Goal: Task Accomplishment & Management: Manage account settings

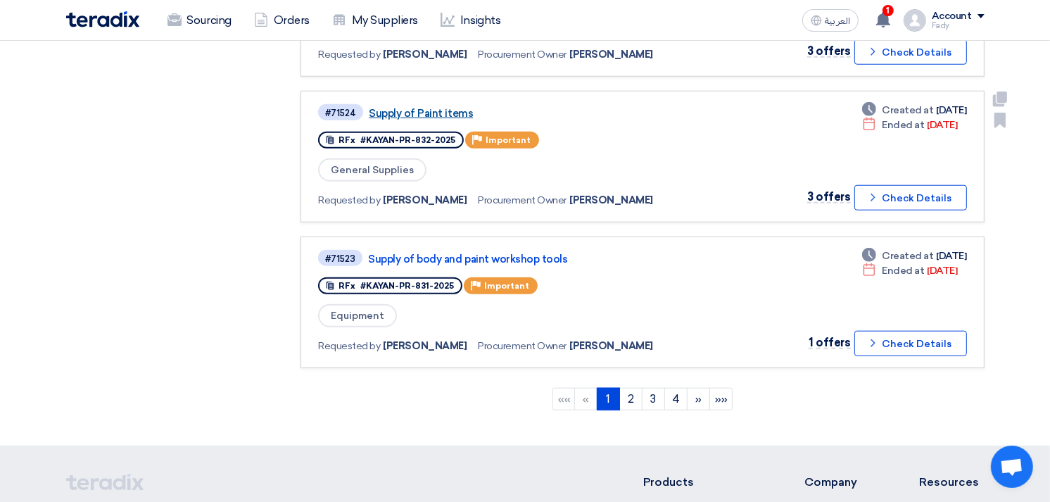
click at [417, 107] on link "Supply of Paint items" at bounding box center [545, 113] width 352 height 13
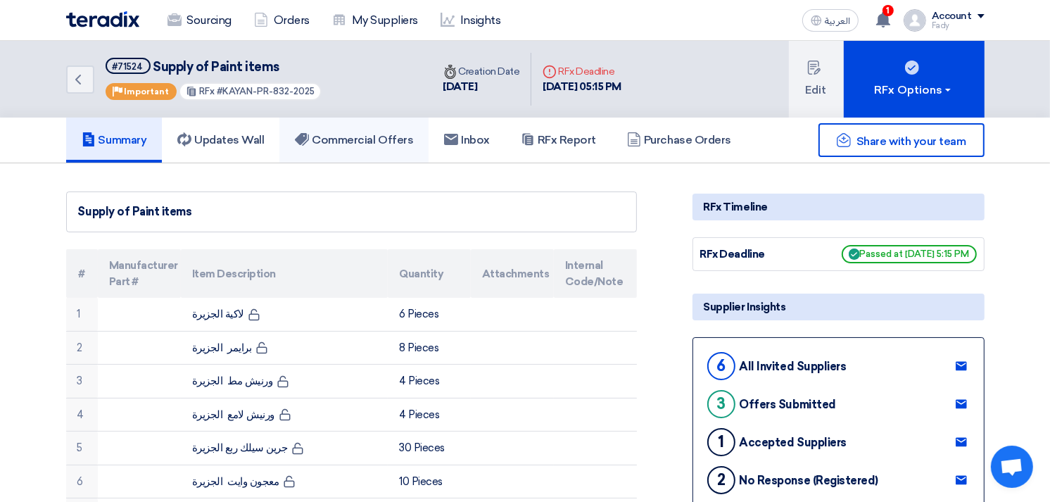
click at [348, 123] on link "Commercial Offers" at bounding box center [353, 140] width 149 height 45
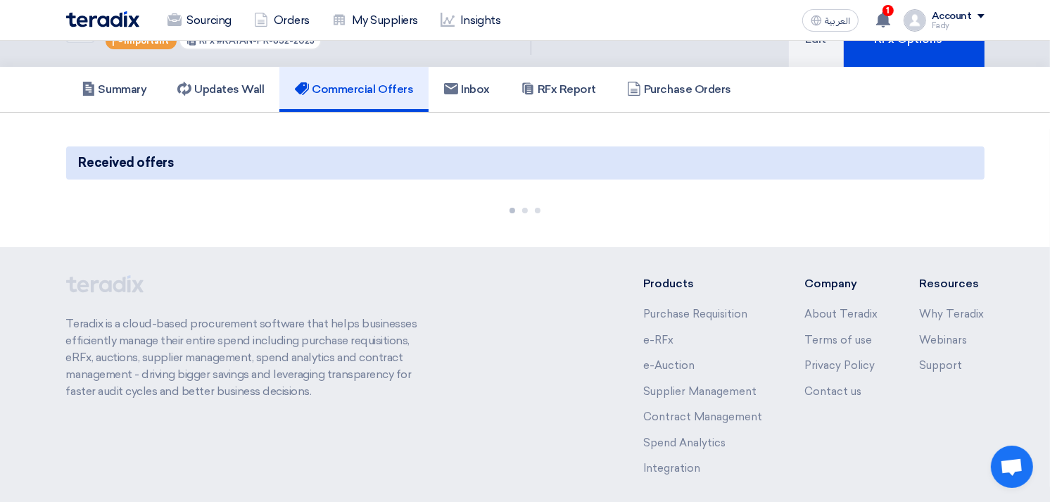
scroll to position [111, 0]
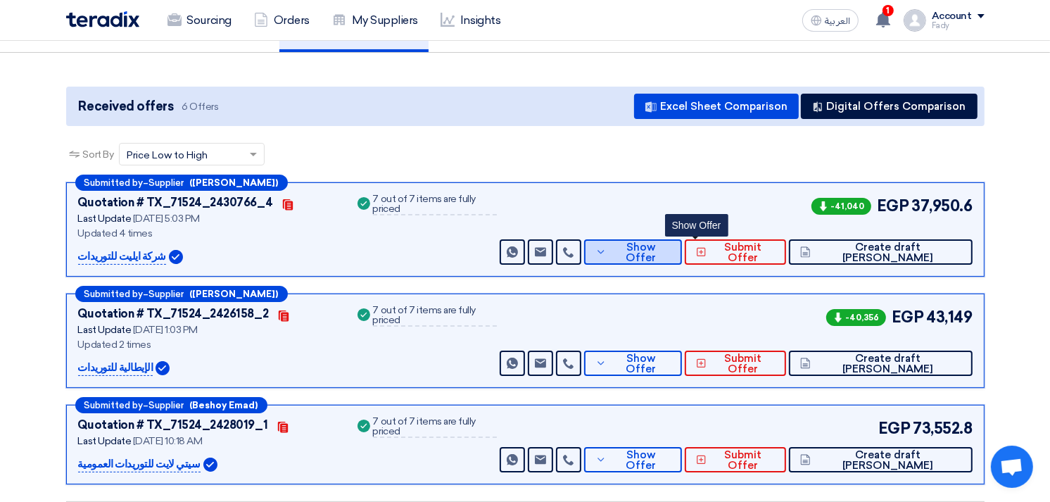
click at [671, 248] on span "Show Offer" at bounding box center [640, 252] width 61 height 21
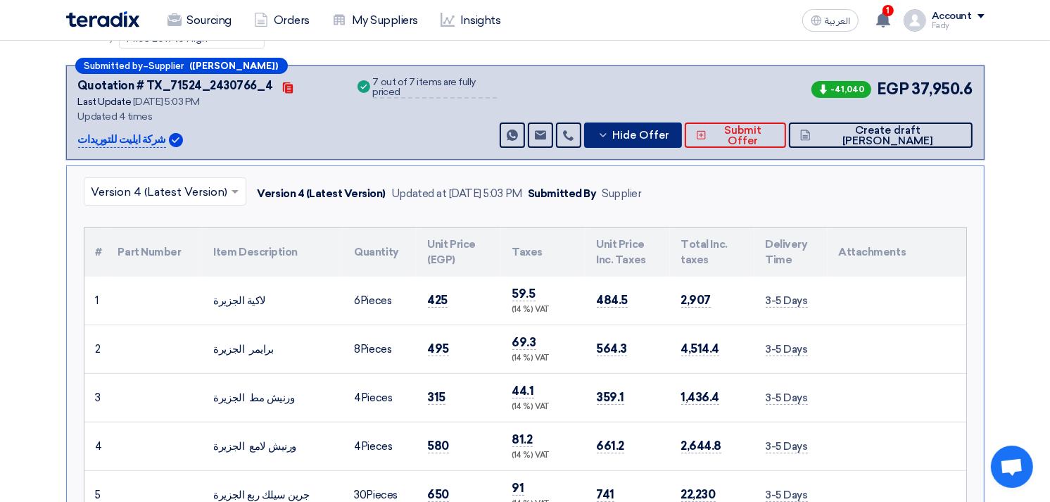
scroll to position [189, 0]
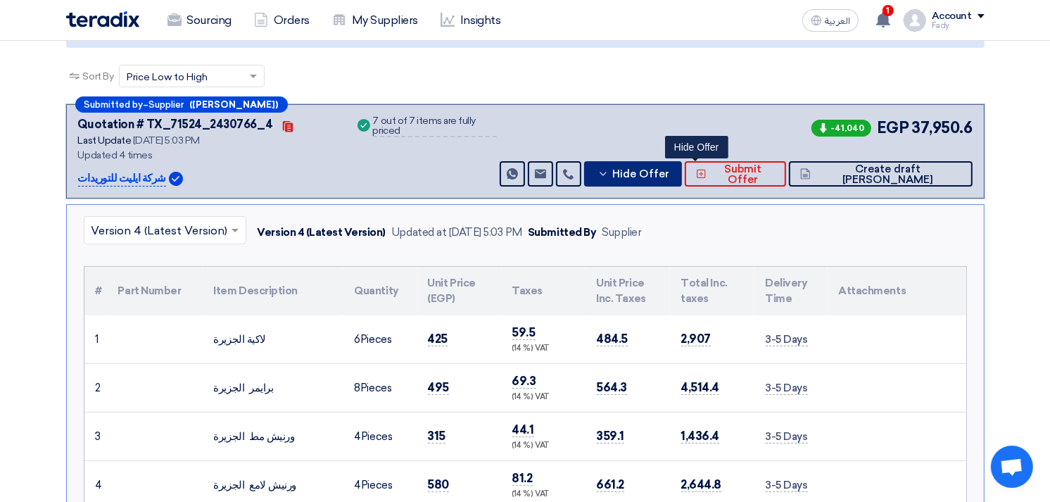
click at [669, 172] on span "Hide Offer" at bounding box center [640, 174] width 57 height 11
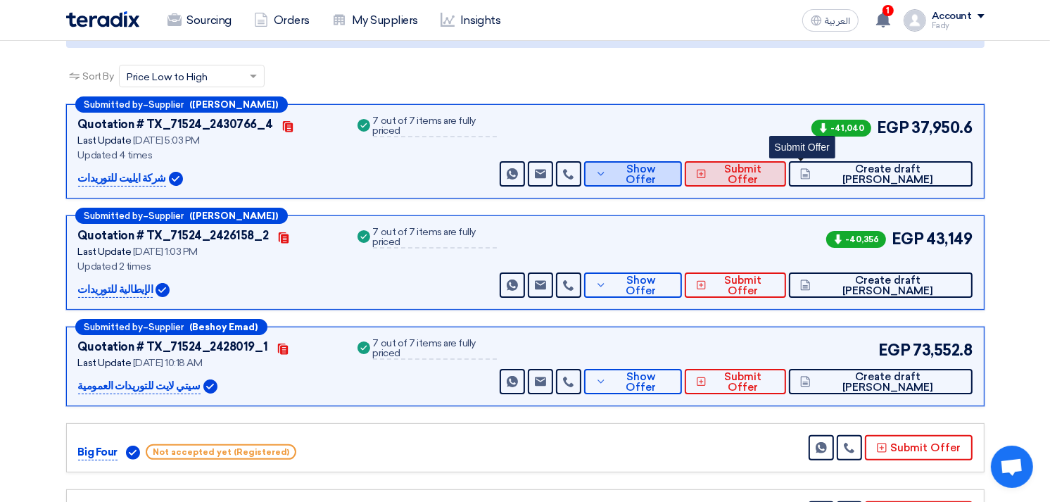
scroll to position [0, 0]
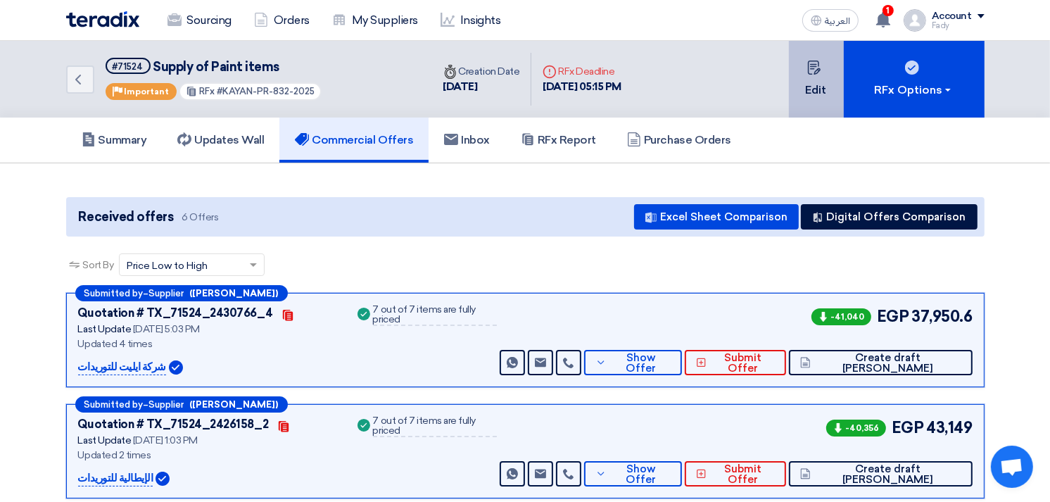
click at [812, 66] on icon at bounding box center [814, 68] width 14 height 14
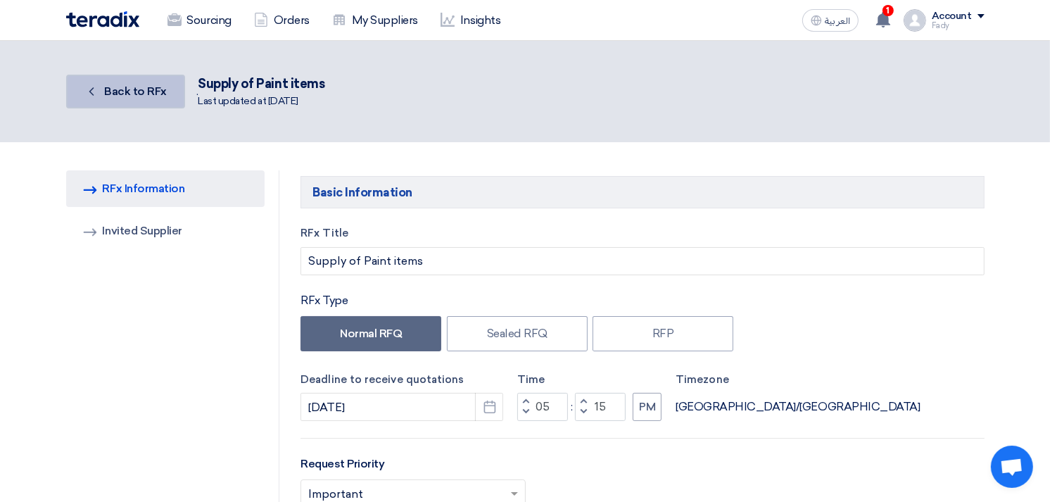
click at [132, 84] on span "Back to RFx" at bounding box center [135, 90] width 63 height 13
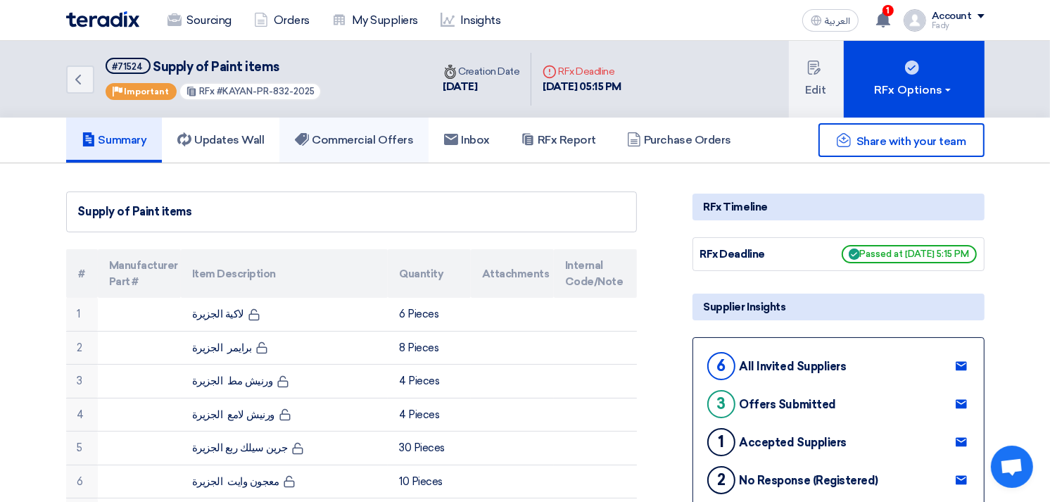
click at [353, 133] on h5 "Commercial Offers" at bounding box center [354, 140] width 118 height 14
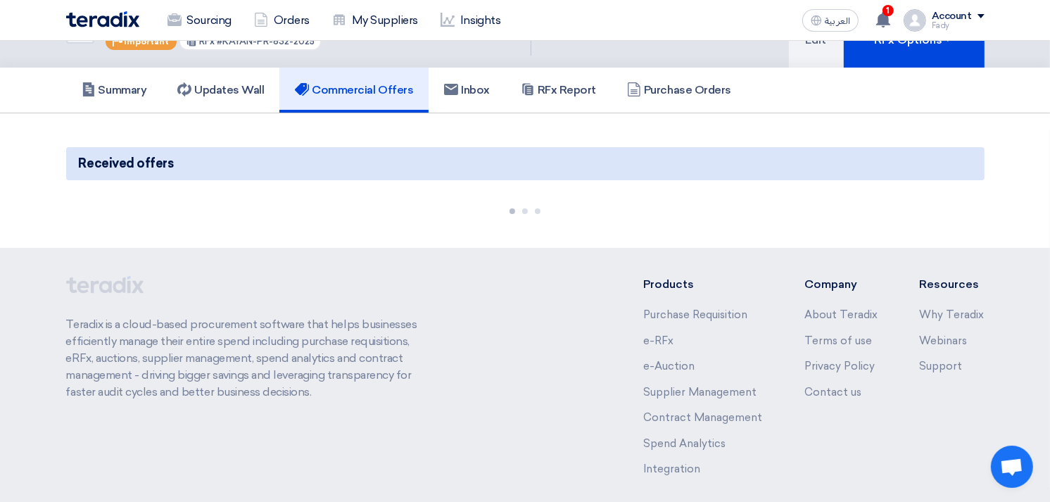
scroll to position [78, 0]
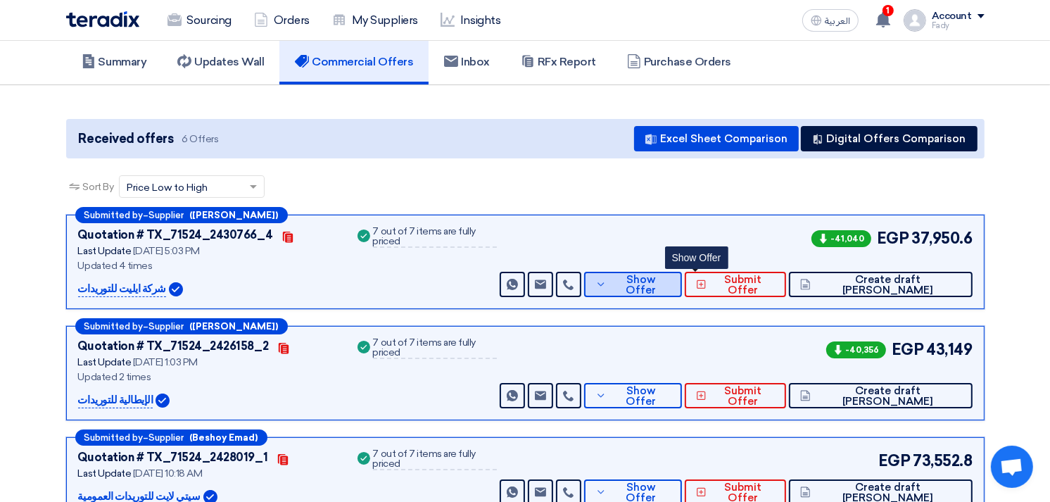
click at [671, 284] on span "Show Offer" at bounding box center [640, 285] width 61 height 21
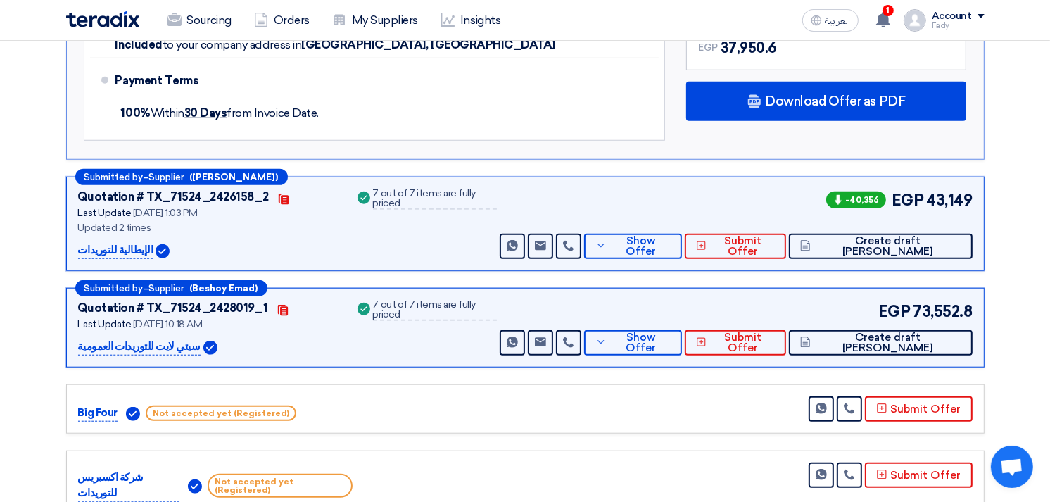
scroll to position [1016, 0]
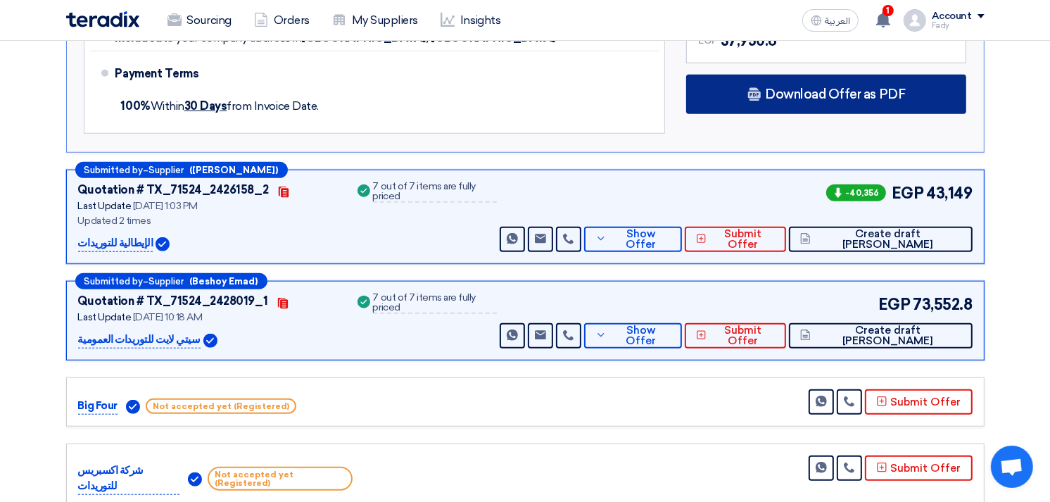
click at [831, 92] on span "Download Offer as PDF" at bounding box center [835, 94] width 140 height 13
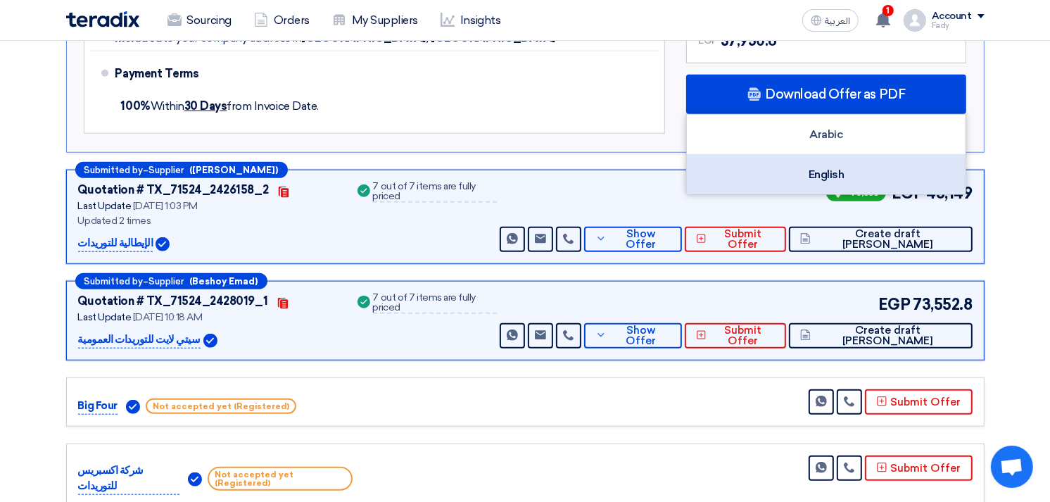
click at [829, 175] on div "English" at bounding box center [826, 174] width 279 height 39
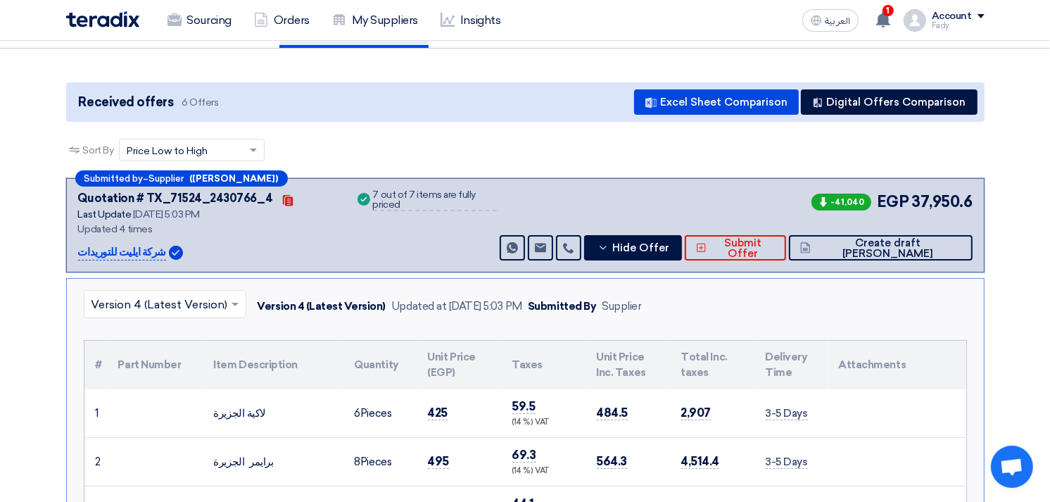
scroll to position [78, 0]
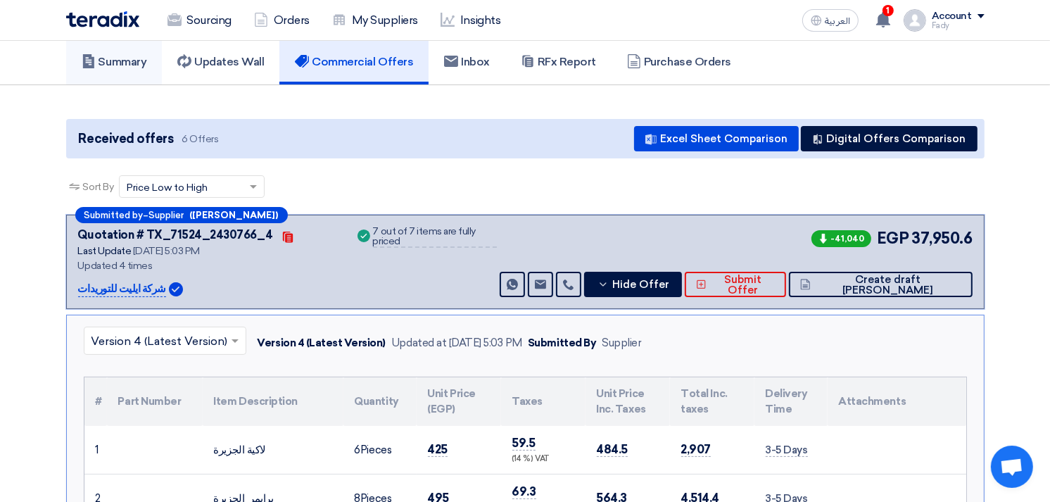
click at [121, 62] on h5 "Summary" at bounding box center [114, 62] width 65 height 14
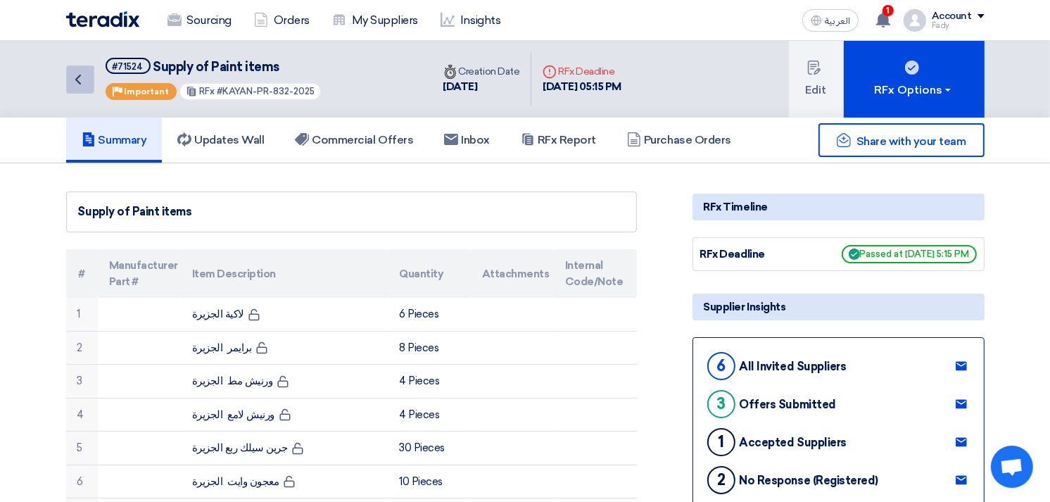
click at [78, 76] on use at bounding box center [78, 80] width 6 height 10
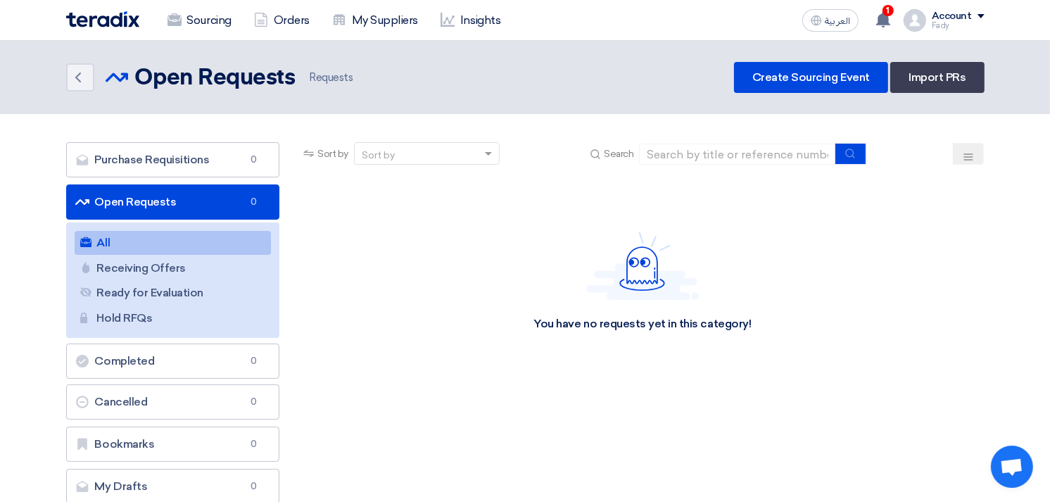
click at [173, 235] on link "All All" at bounding box center [173, 243] width 197 height 24
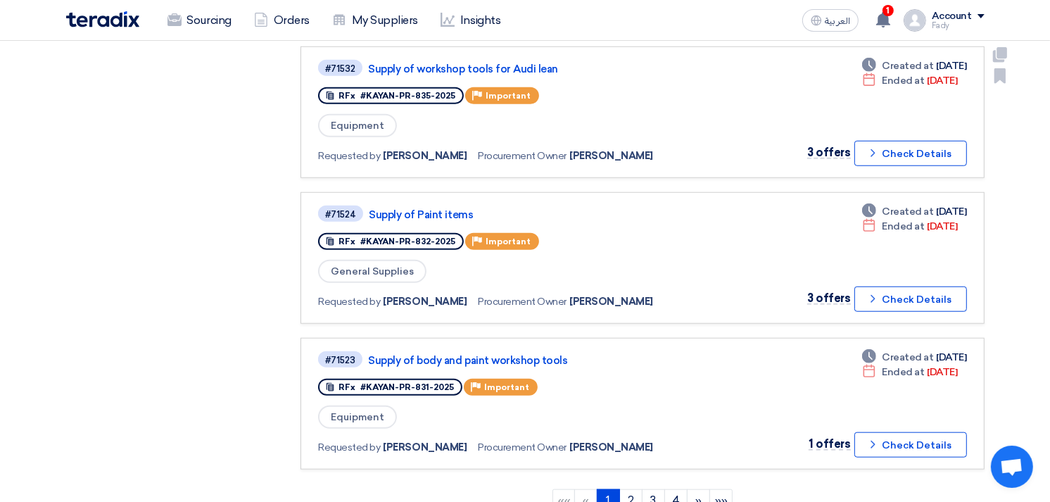
scroll to position [1251, 0]
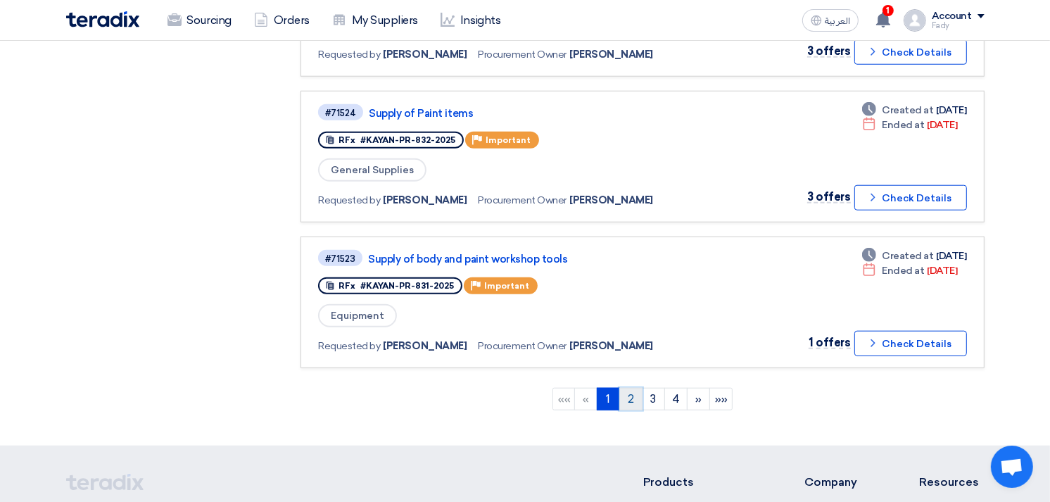
click at [627, 388] on link "2" at bounding box center [630, 399] width 23 height 23
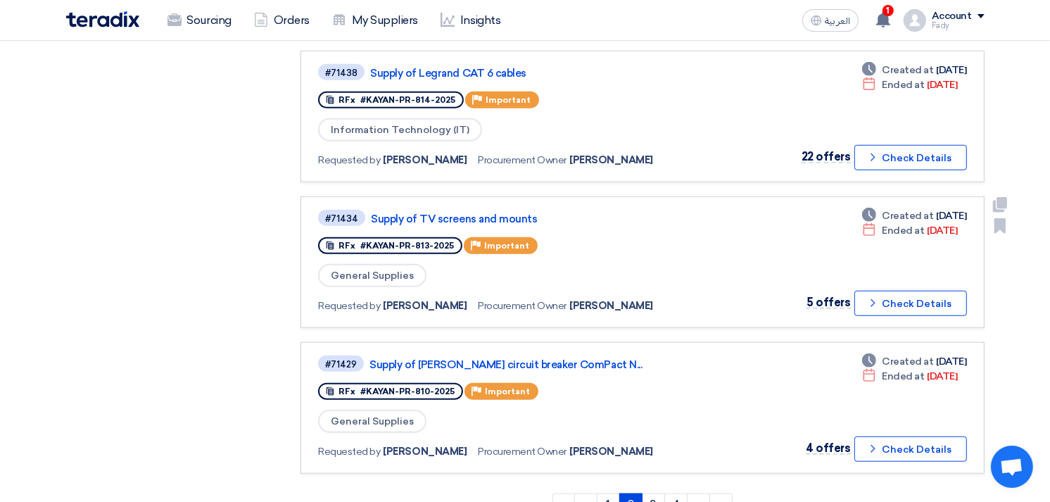
scroll to position [1173, 0]
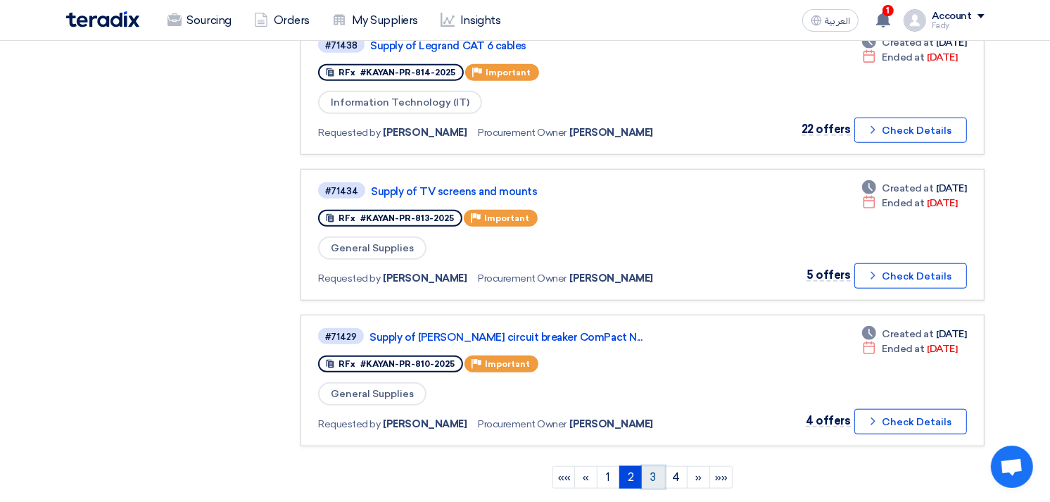
click at [655, 466] on link "3" at bounding box center [653, 477] width 23 height 23
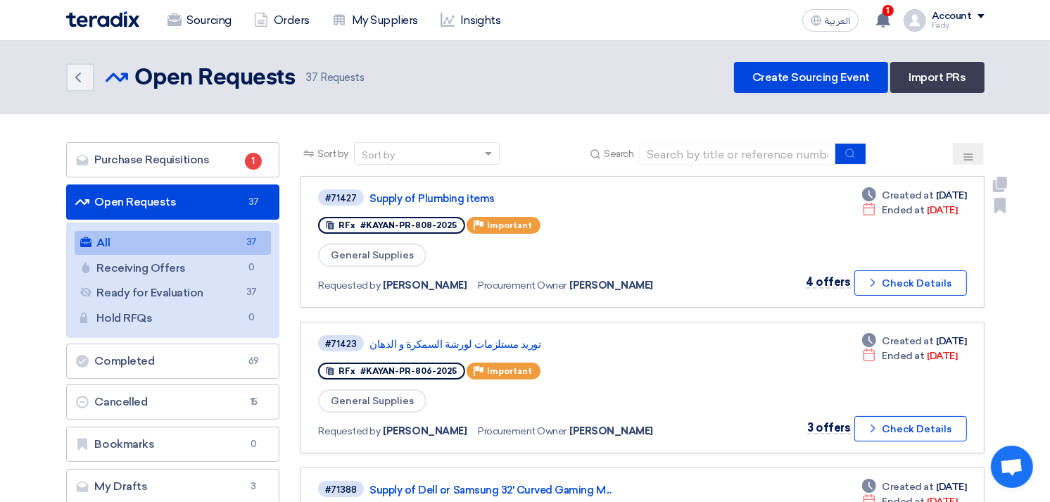
click at [648, 248] on div "General Supplies" at bounding box center [521, 255] width 406 height 26
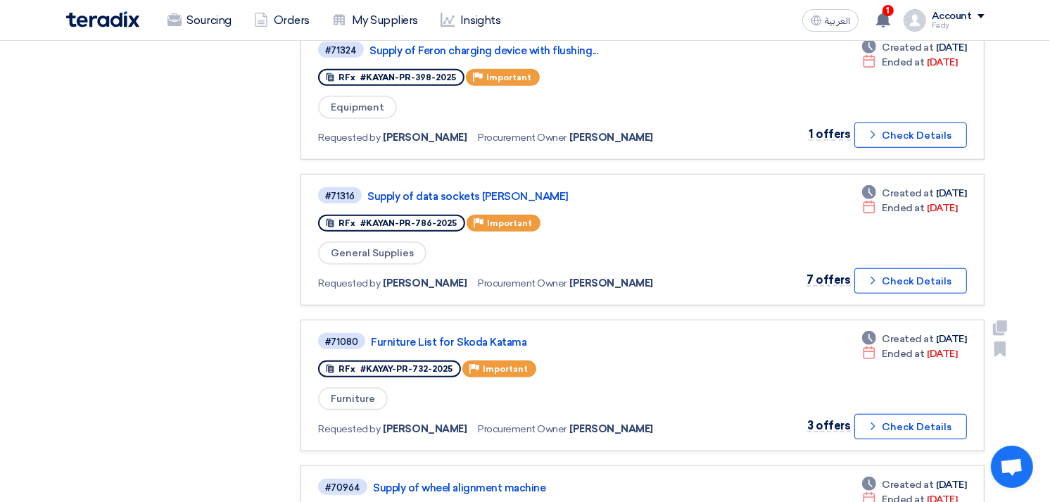
scroll to position [1016, 0]
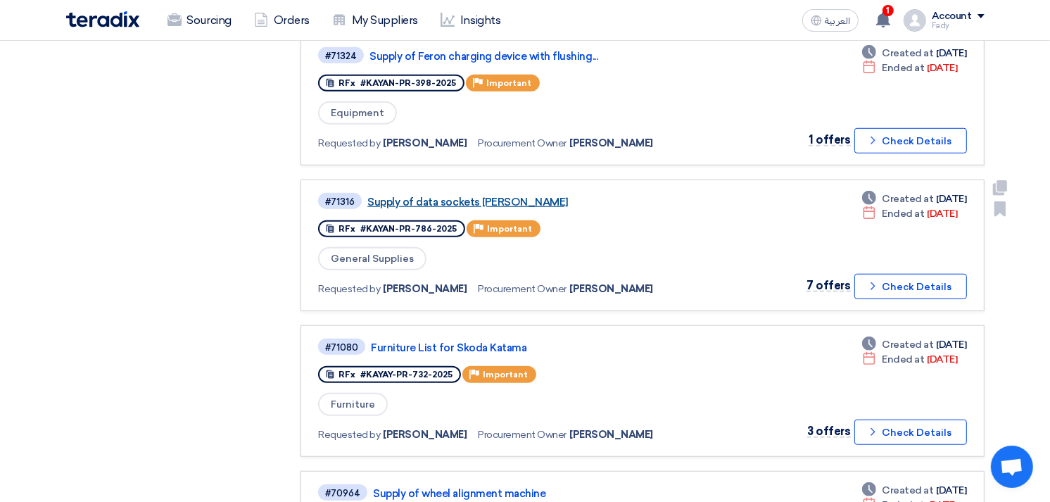
click at [476, 196] on link "Supply of data sockets Legrand" at bounding box center [543, 202] width 352 height 13
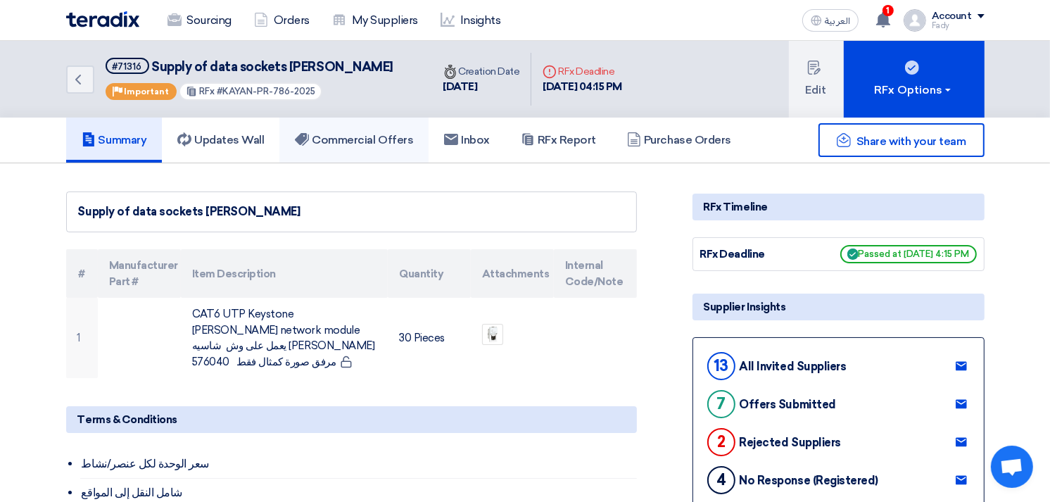
click at [387, 146] on link "Commercial Offers" at bounding box center [353, 140] width 149 height 45
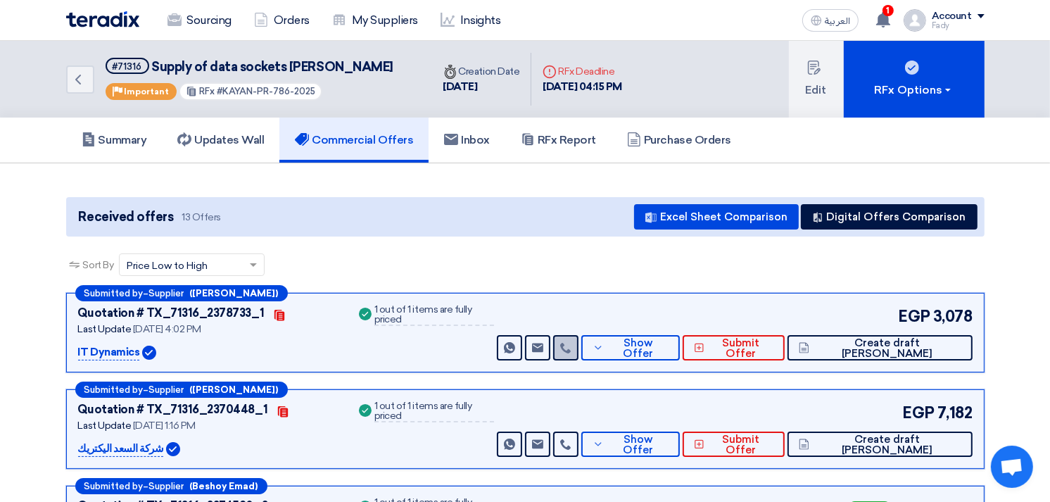
click at [572, 342] on icon at bounding box center [565, 347] width 11 height 11
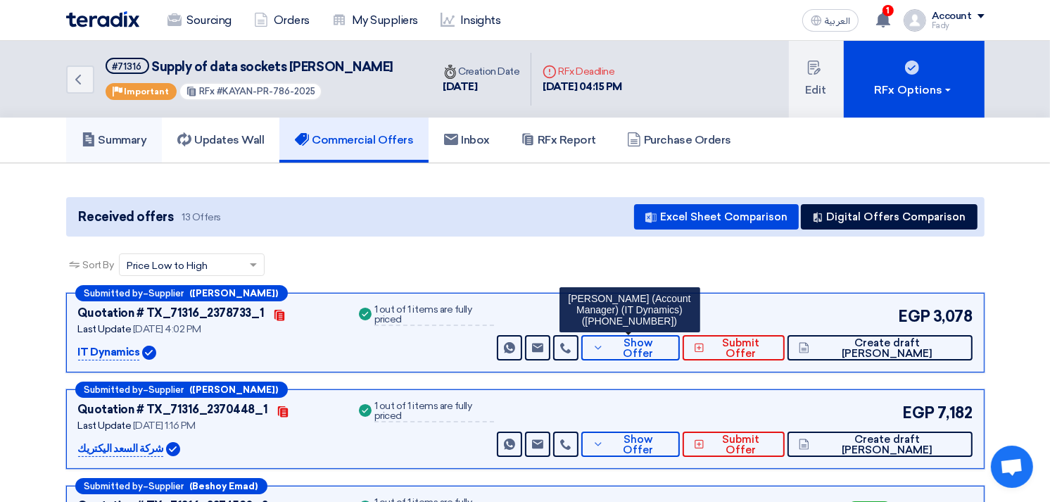
click at [116, 133] on h5 "Summary" at bounding box center [114, 140] width 65 height 14
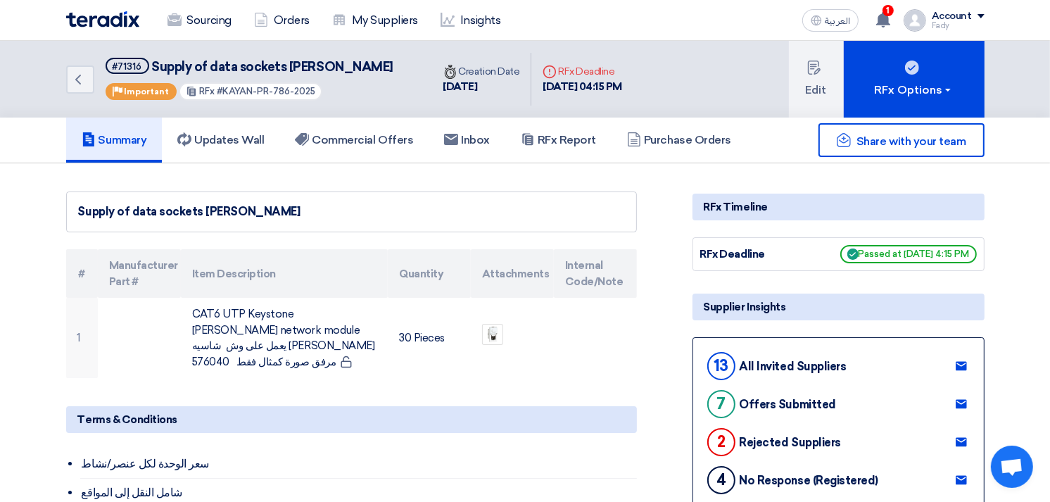
click at [208, 42] on div "Back #71316 Supply of data sockets Legrand Priority Important RFx #KAYAN-PR-786…" at bounding box center [249, 79] width 366 height 77
click at [212, 29] on link "Sourcing" at bounding box center [199, 20] width 87 height 31
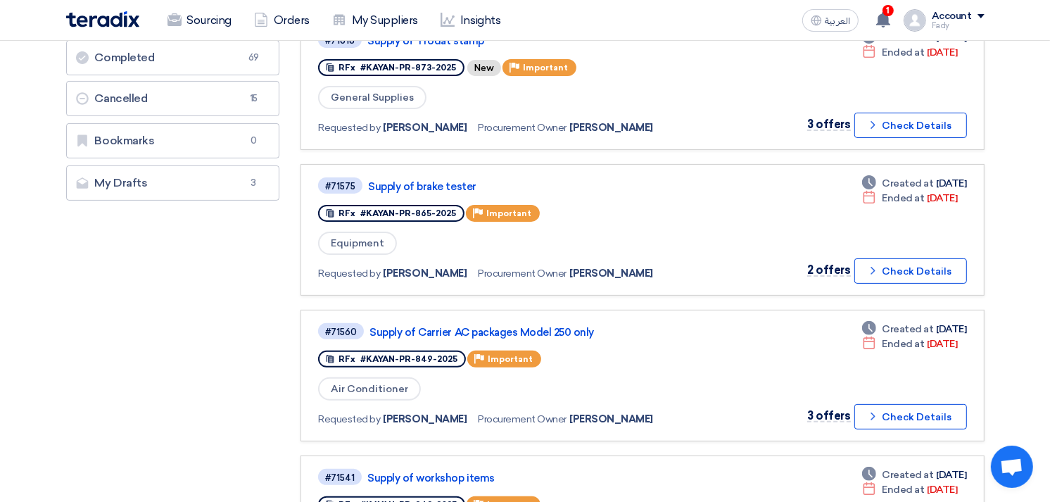
scroll to position [313, 0]
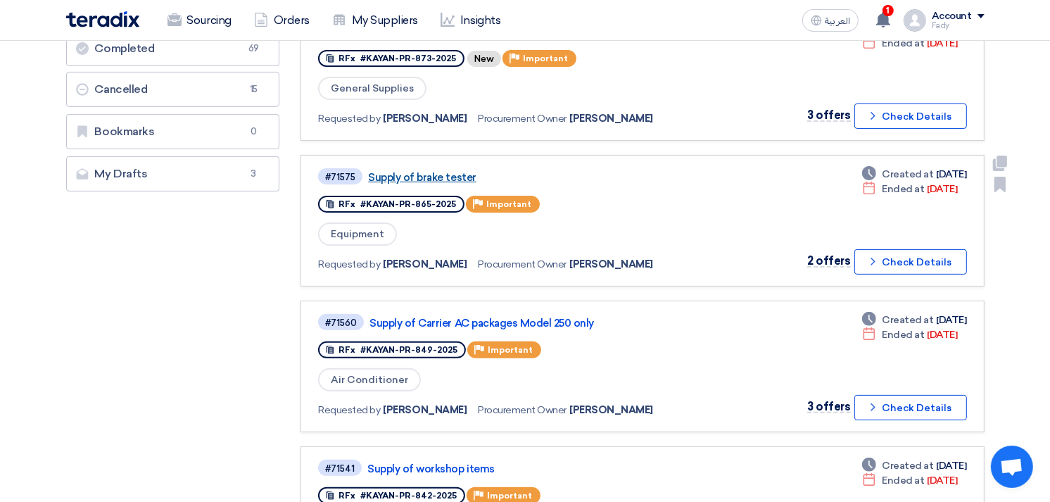
click at [460, 171] on link "Supply of brake tester" at bounding box center [544, 177] width 352 height 13
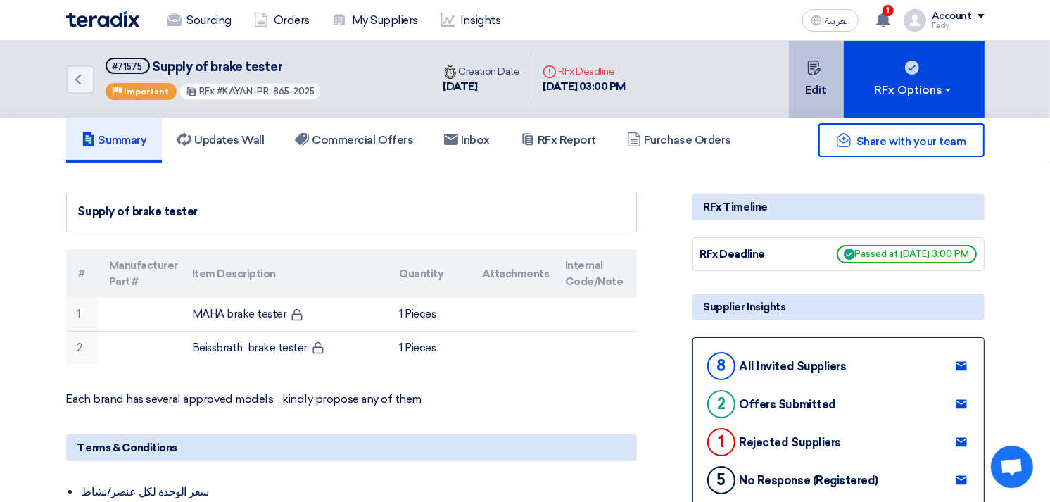
click at [808, 74] on button "Edit" at bounding box center [816, 79] width 55 height 77
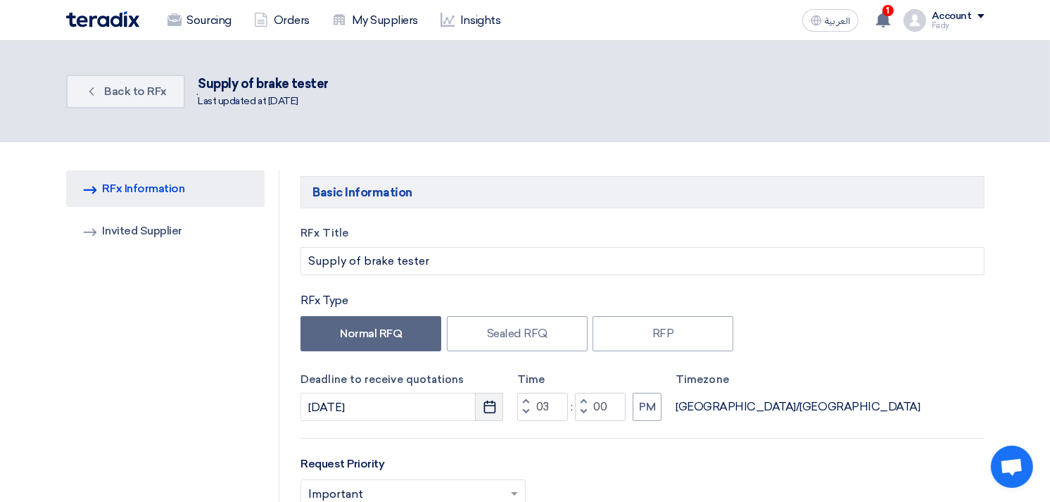
click at [495, 400] on icon "Pick a date" at bounding box center [490, 407] width 14 height 14
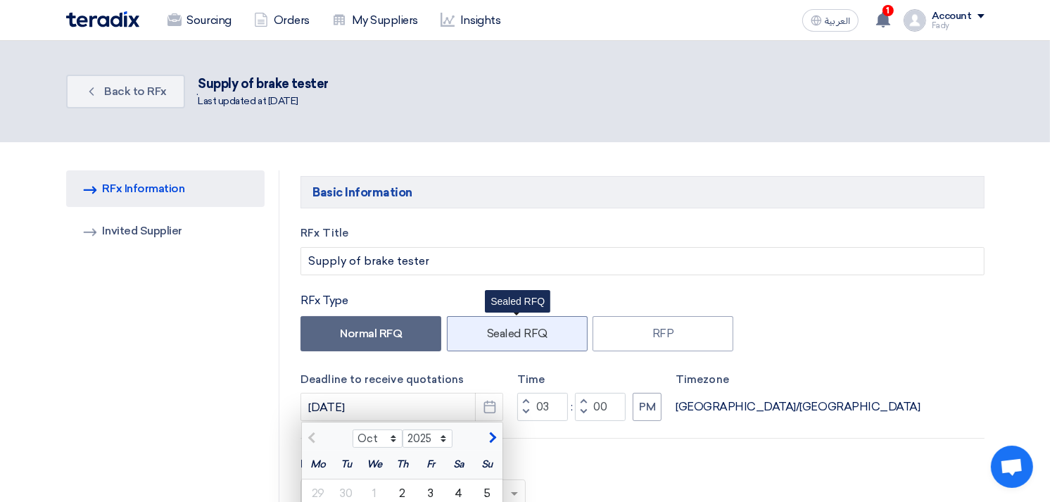
scroll to position [391, 0]
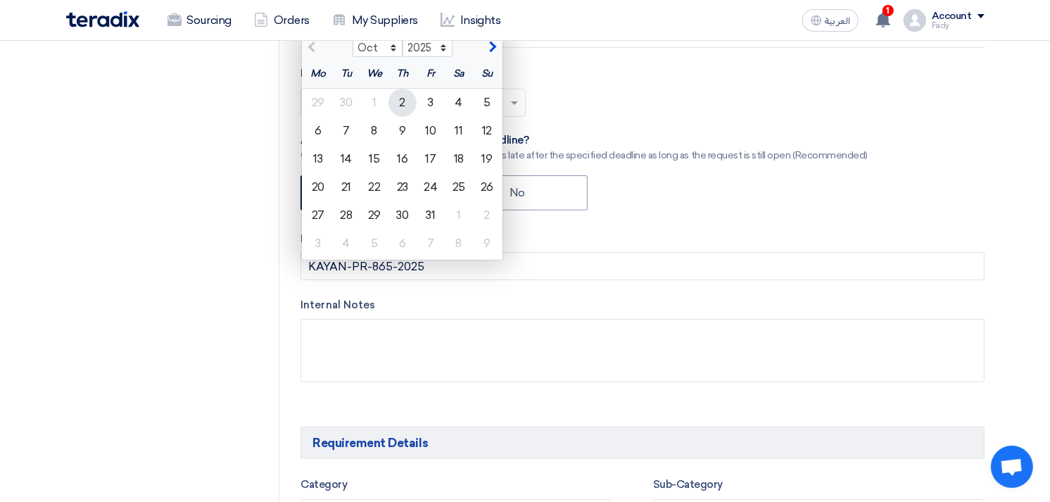
click at [399, 100] on div "2" at bounding box center [403, 103] width 28 height 28
type input "10/2/2025"
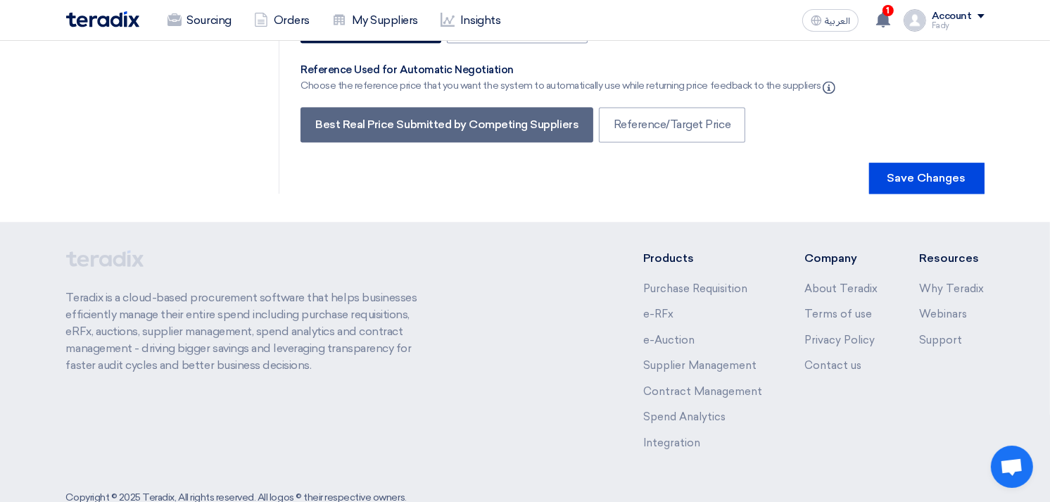
scroll to position [2807, 0]
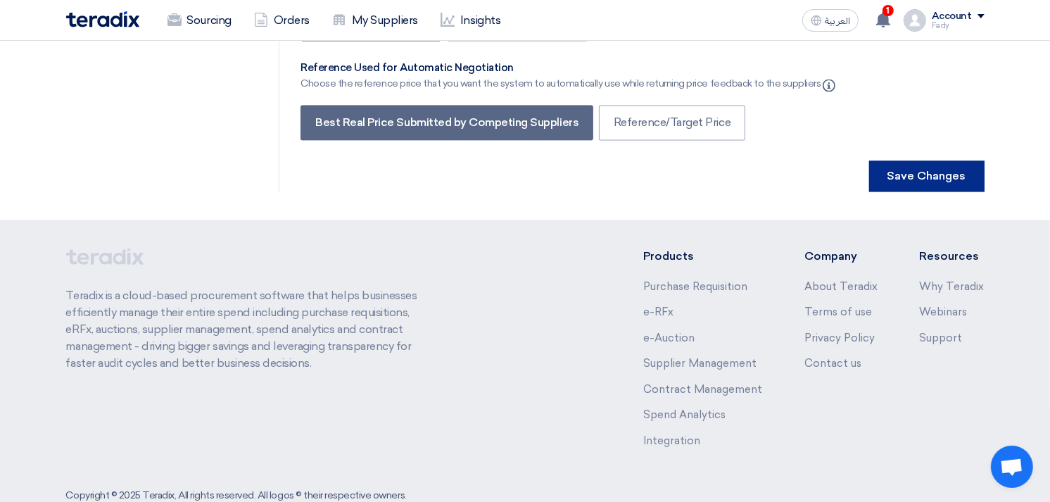
click at [920, 160] on button "Save Changes" at bounding box center [926, 175] width 115 height 31
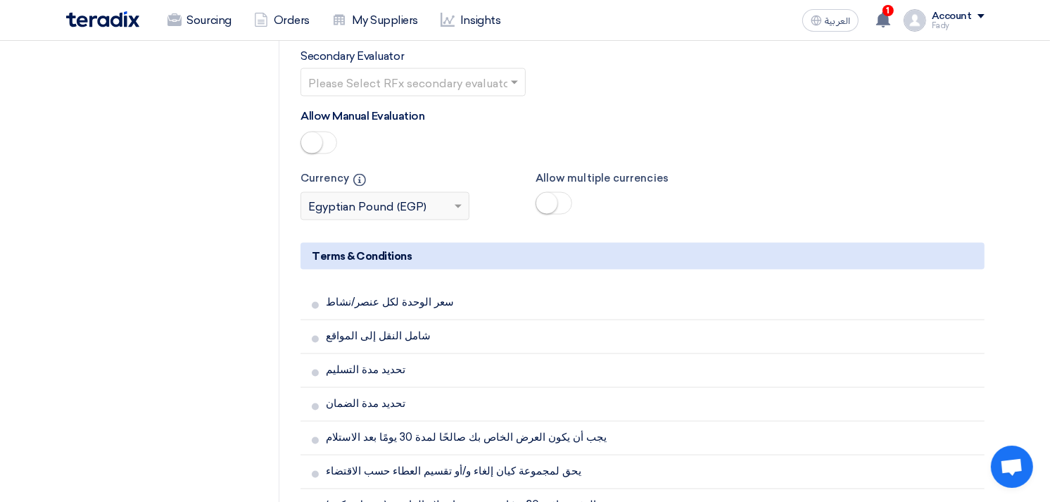
scroll to position [0, 0]
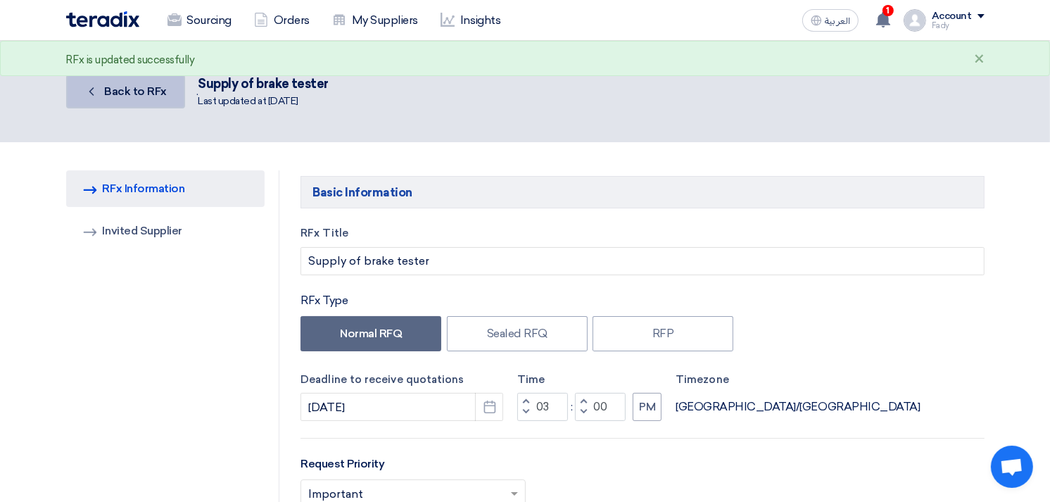
click at [158, 100] on link "Back Back to RFx" at bounding box center [125, 92] width 119 height 34
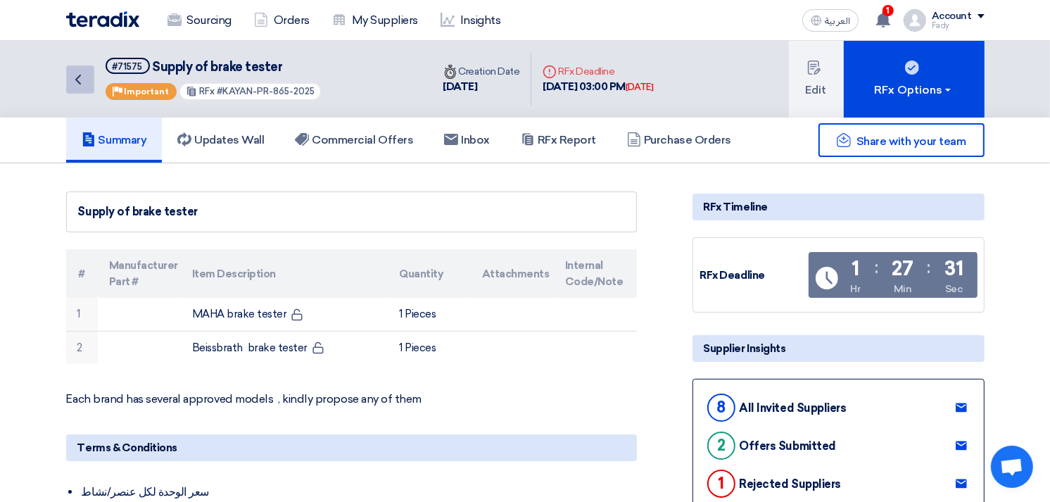
click at [87, 75] on link "Back" at bounding box center [80, 79] width 28 height 28
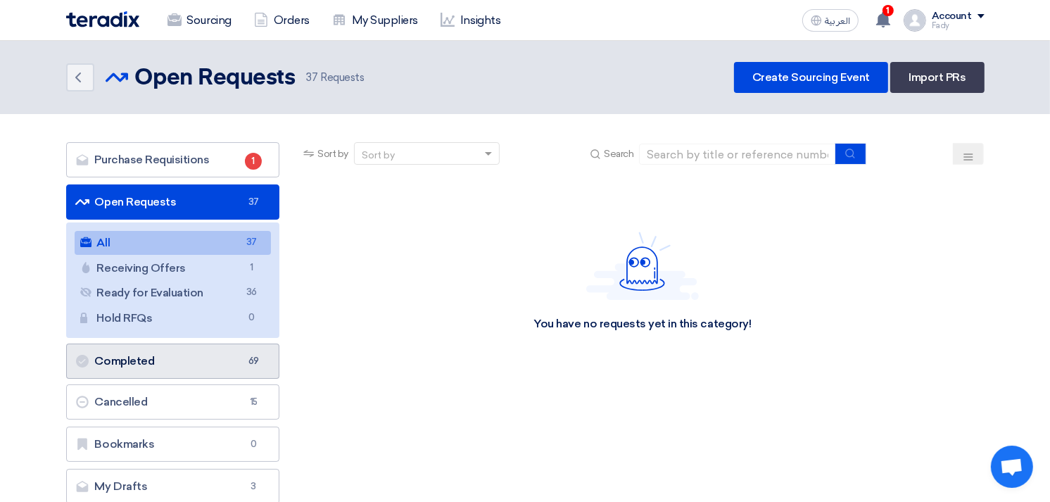
click at [158, 360] on link "Completed Completed 69" at bounding box center [173, 361] width 214 height 35
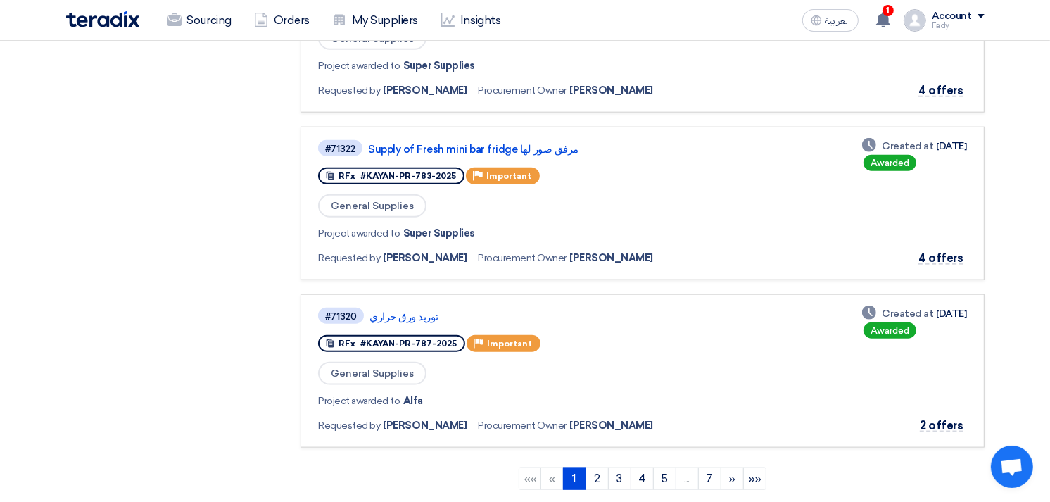
scroll to position [1408, 0]
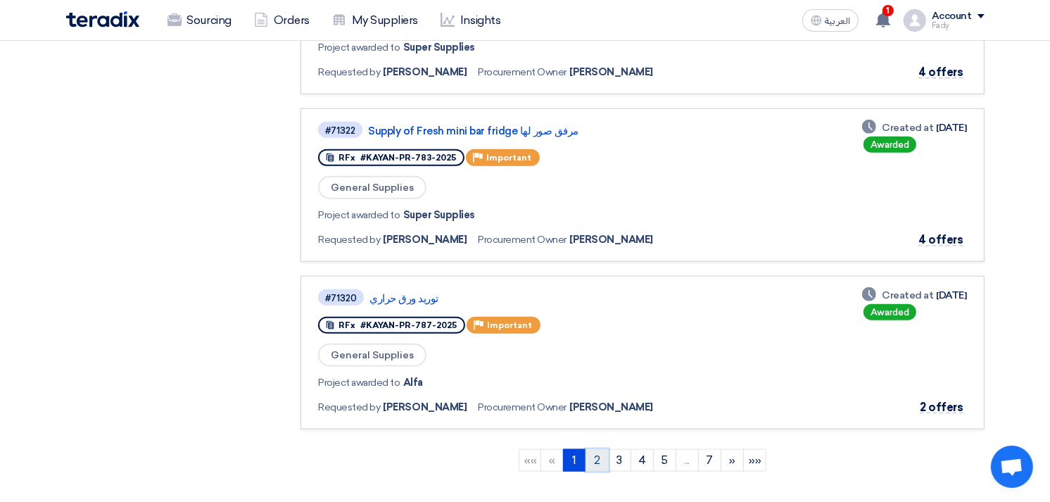
click at [597, 449] on link "2" at bounding box center [597, 460] width 23 height 23
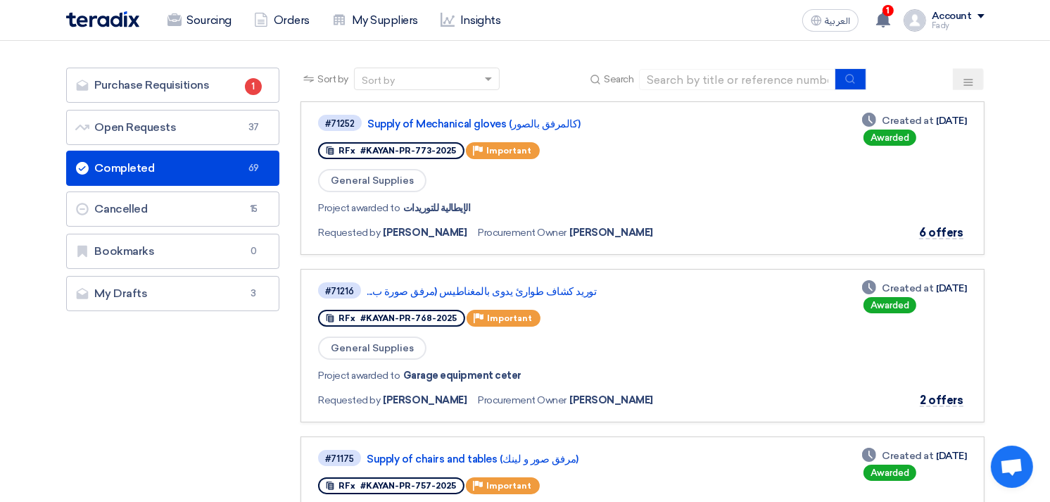
scroll to position [0, 0]
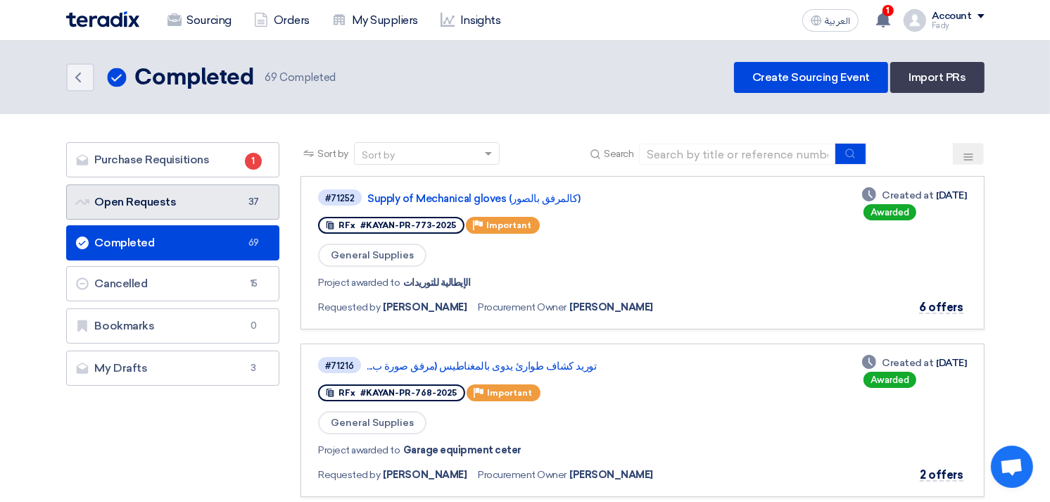
click at [177, 193] on link "Open Requests Open Requests 37" at bounding box center [173, 201] width 214 height 35
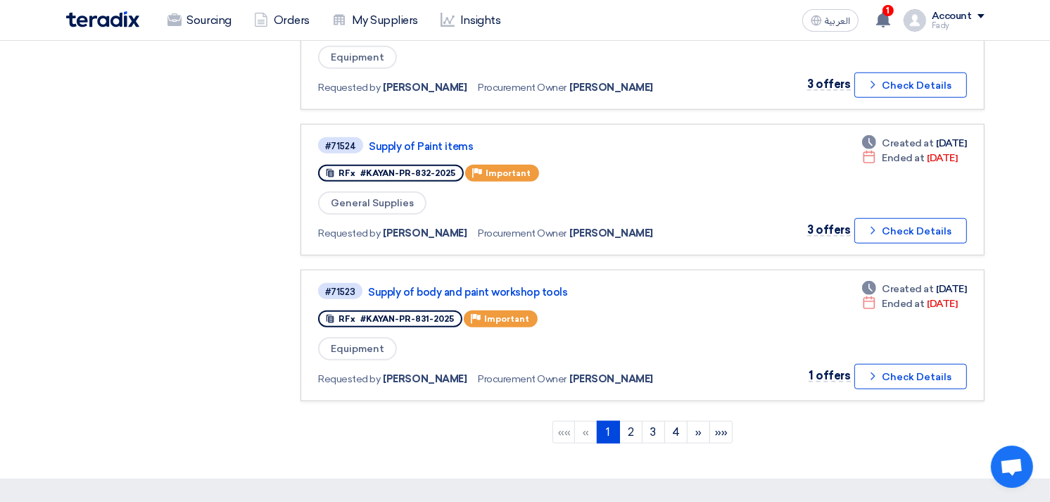
scroll to position [1251, 0]
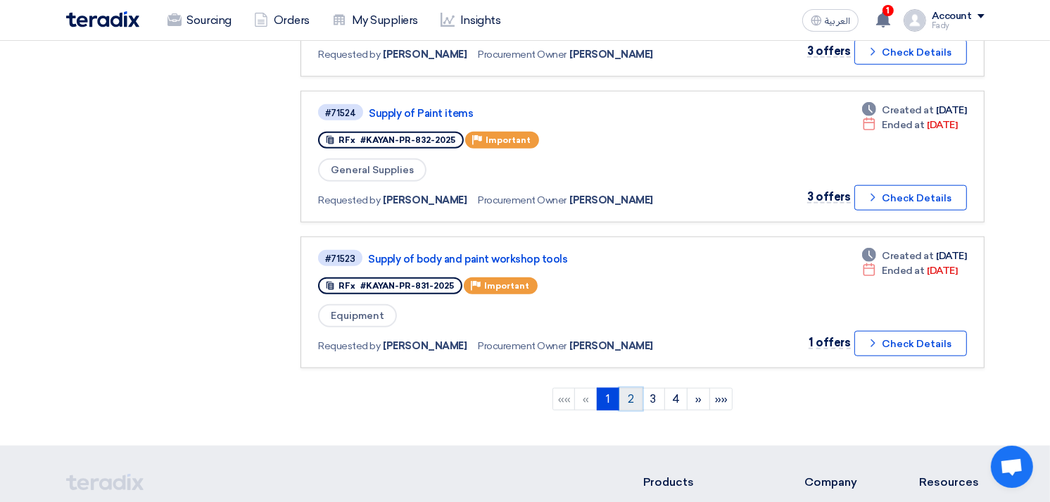
click at [624, 388] on link "2" at bounding box center [630, 399] width 23 height 23
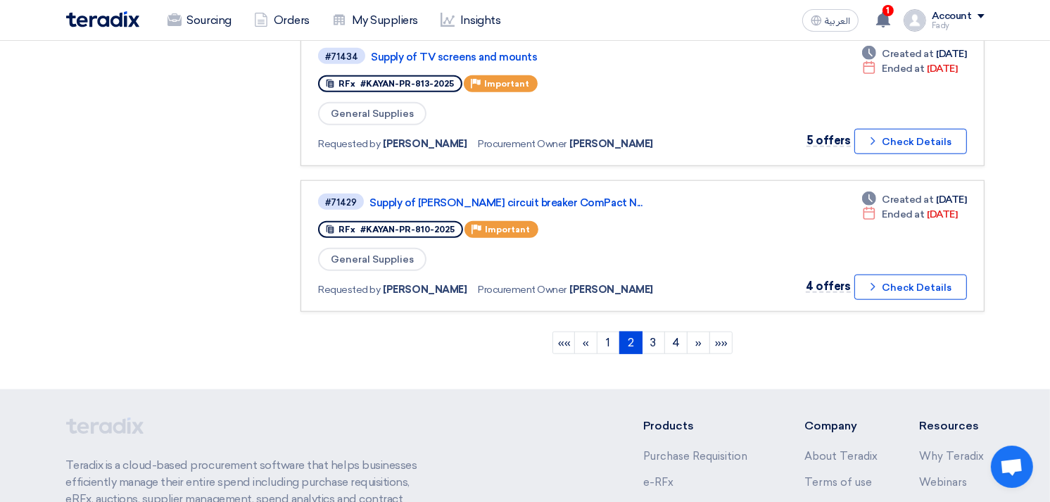
scroll to position [1329, 0]
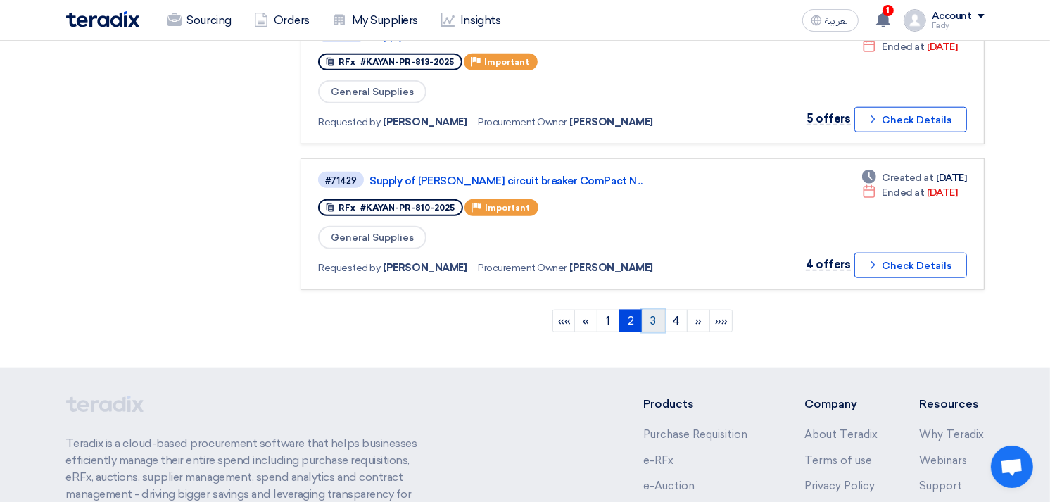
click at [657, 310] on link "3" at bounding box center [653, 321] width 23 height 23
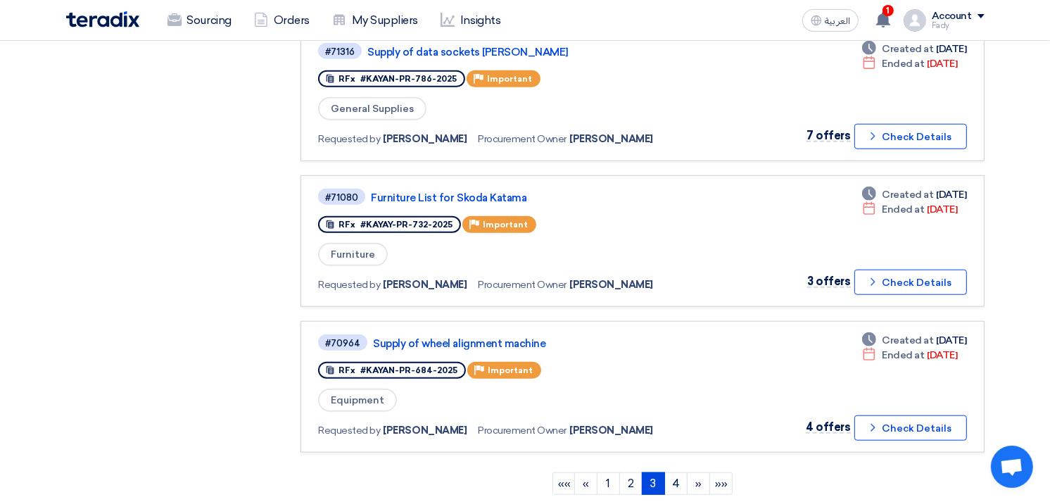
scroll to position [1173, 0]
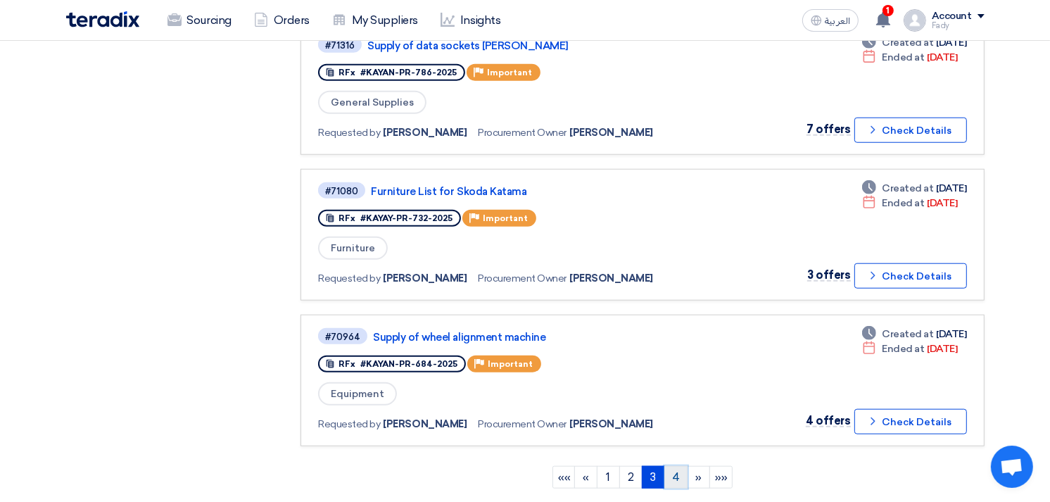
click at [672, 466] on link "4" at bounding box center [676, 477] width 23 height 23
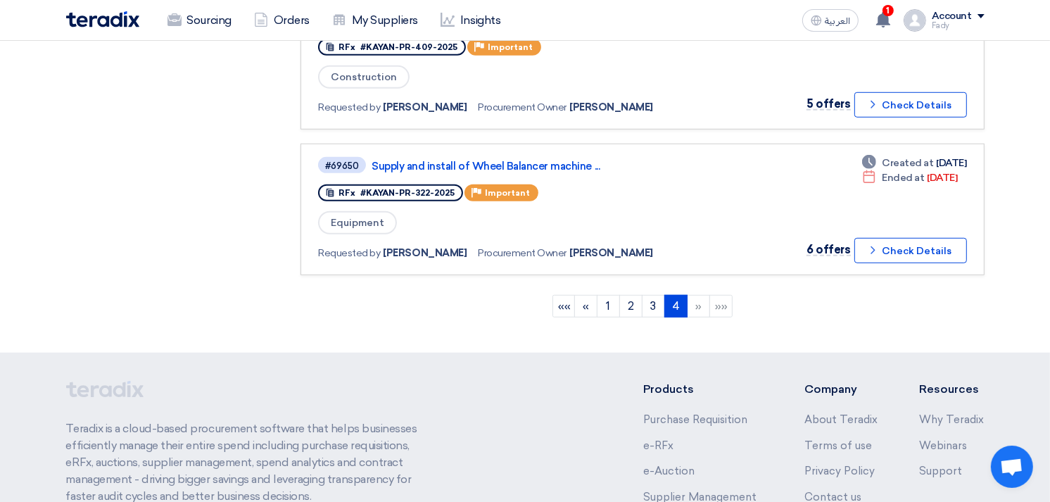
scroll to position [938, 0]
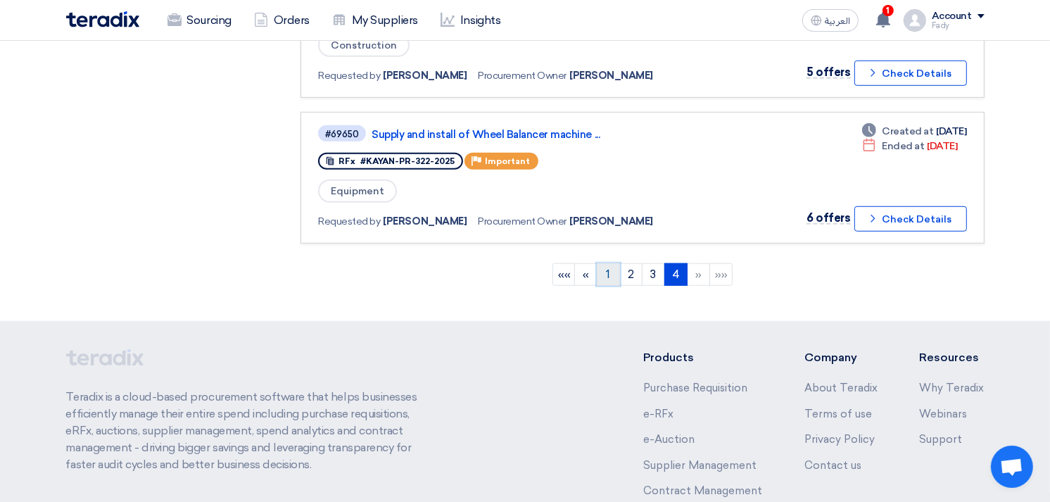
click at [608, 263] on link "1" at bounding box center [608, 274] width 23 height 23
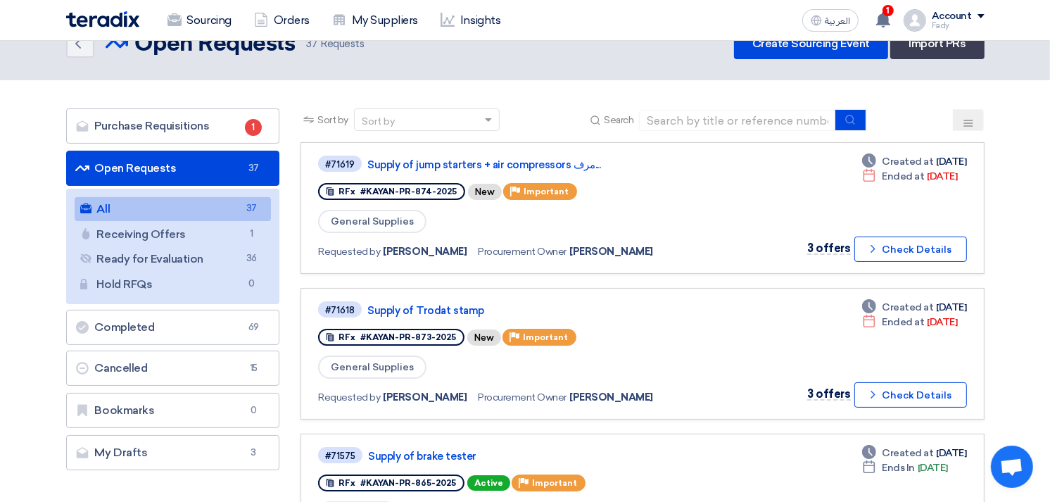
scroll to position [0, 0]
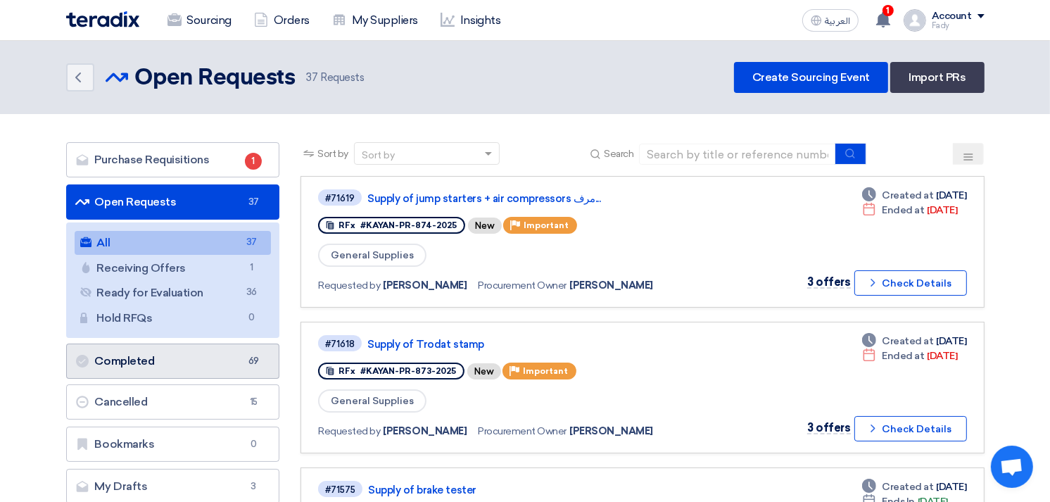
click at [172, 368] on link "Completed Completed 69" at bounding box center [173, 361] width 214 height 35
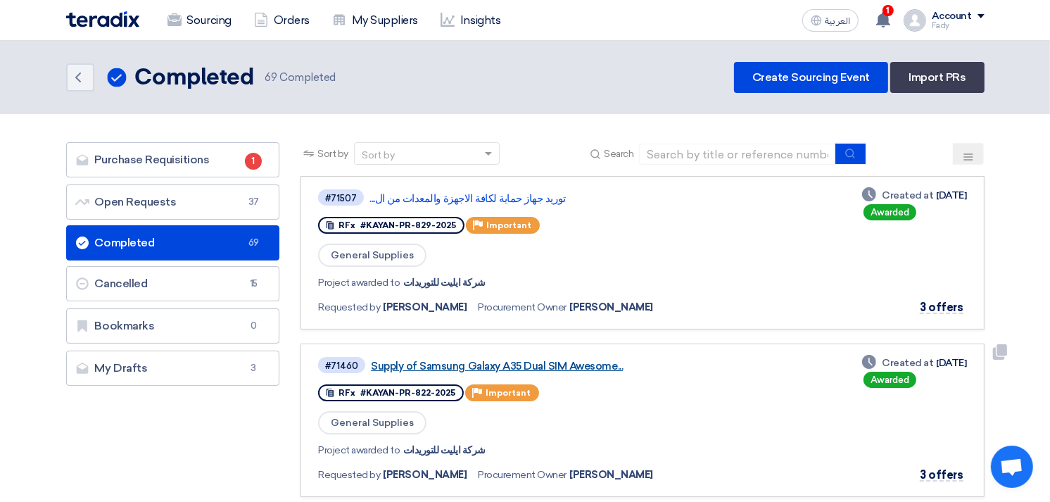
click at [539, 361] on link "Supply of Samsung Galaxy A35 Dual SIM Awesome..." at bounding box center [547, 366] width 352 height 13
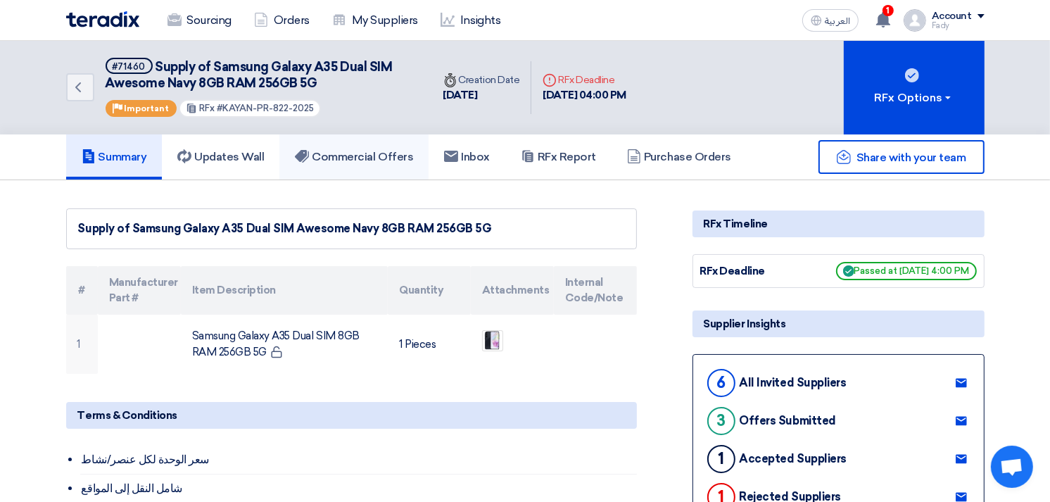
click at [386, 145] on link "Commercial Offers" at bounding box center [353, 156] width 149 height 45
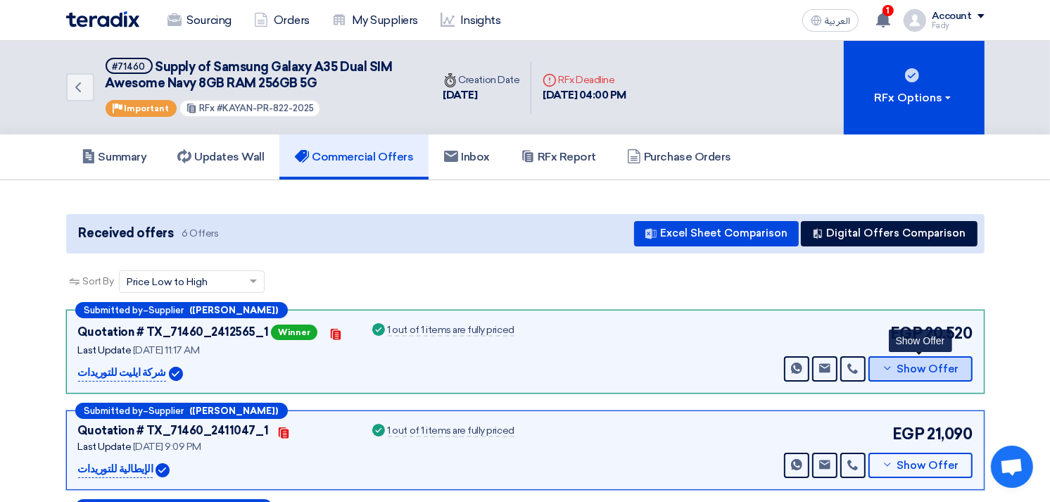
click at [926, 373] on button "Show Offer" at bounding box center [921, 368] width 104 height 25
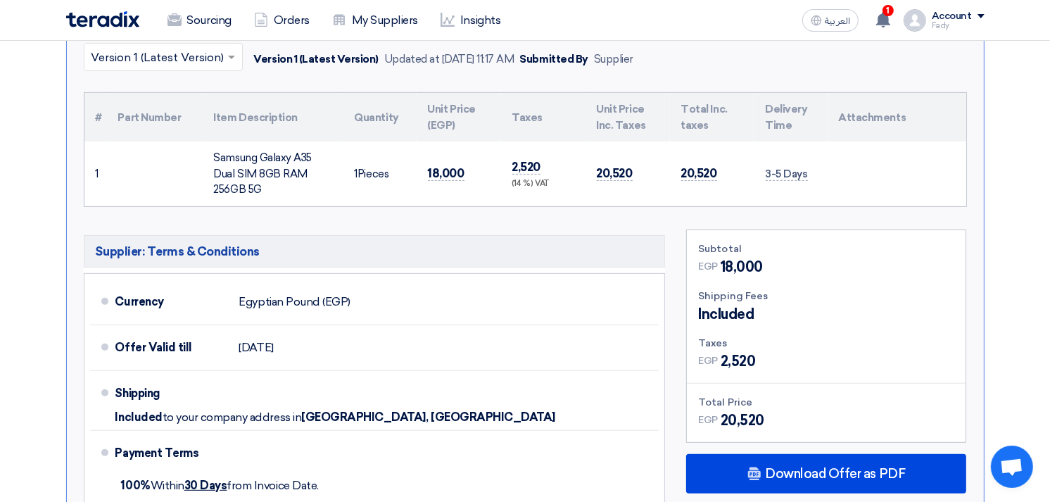
scroll to position [391, 0]
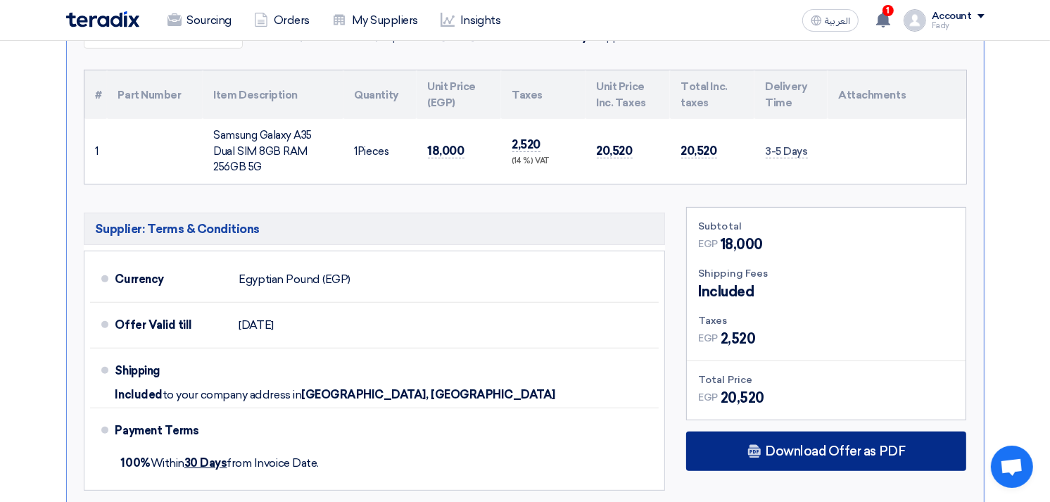
click at [884, 446] on span "Download Offer as PDF" at bounding box center [835, 451] width 140 height 13
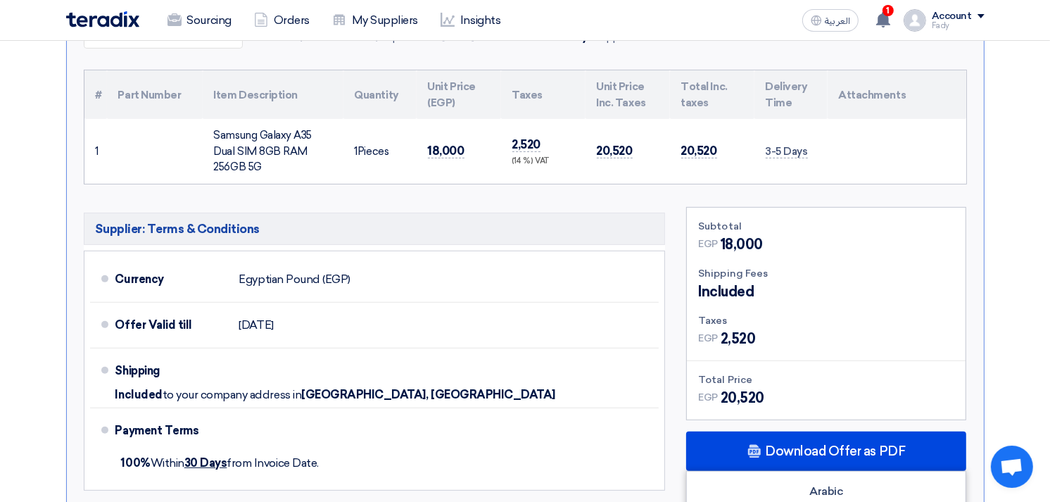
scroll to position [547, 0]
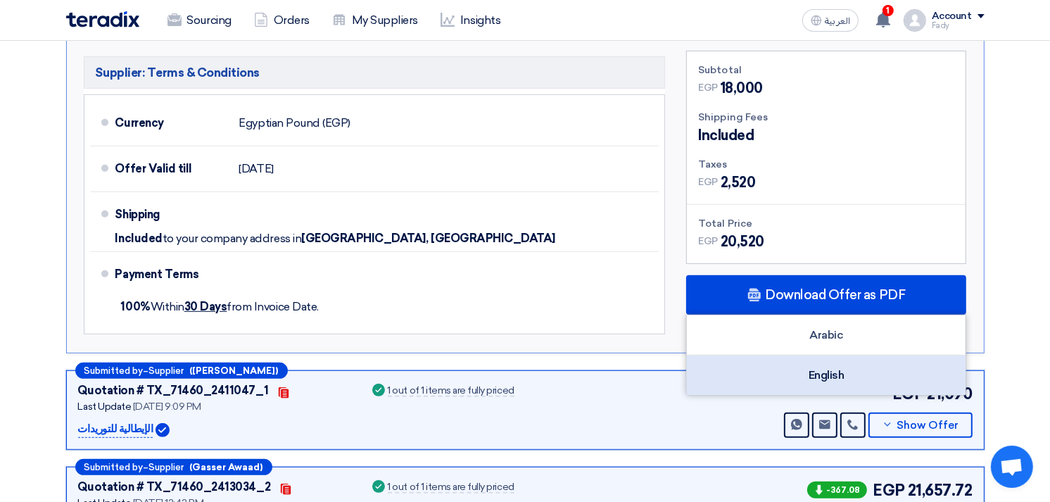
click at [846, 374] on div "English" at bounding box center [826, 374] width 279 height 39
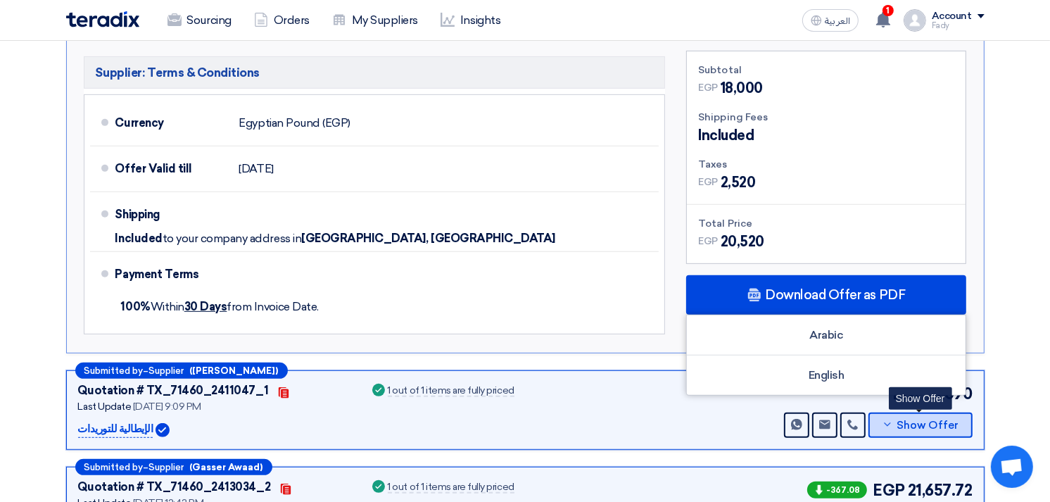
click at [900, 428] on button "Show Offer" at bounding box center [921, 424] width 104 height 25
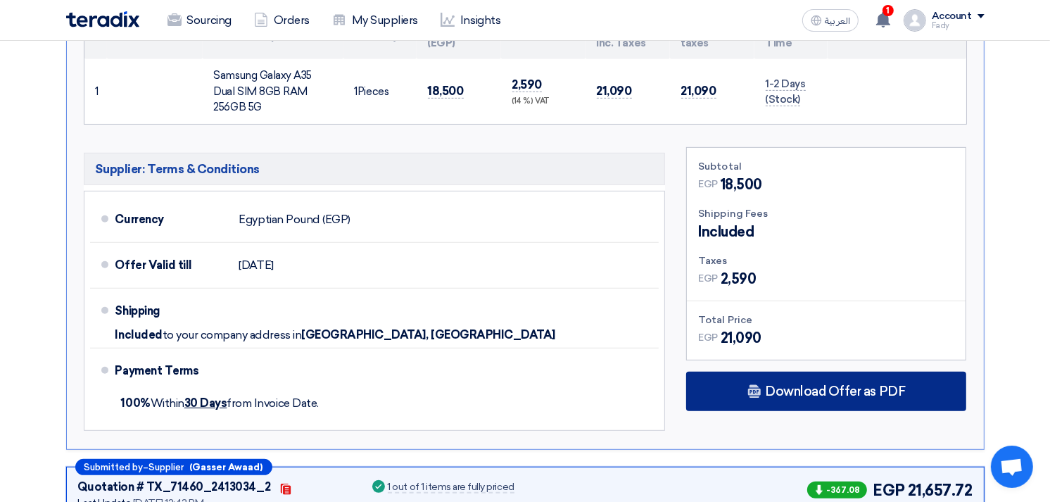
click at [890, 394] on span "Download Offer as PDF" at bounding box center [835, 391] width 140 height 13
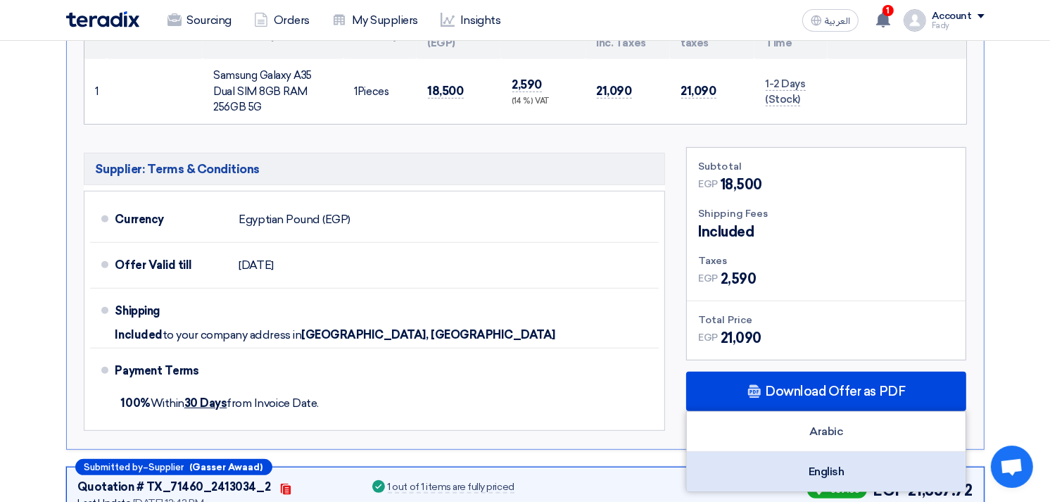
click at [840, 486] on div "English" at bounding box center [826, 471] width 279 height 39
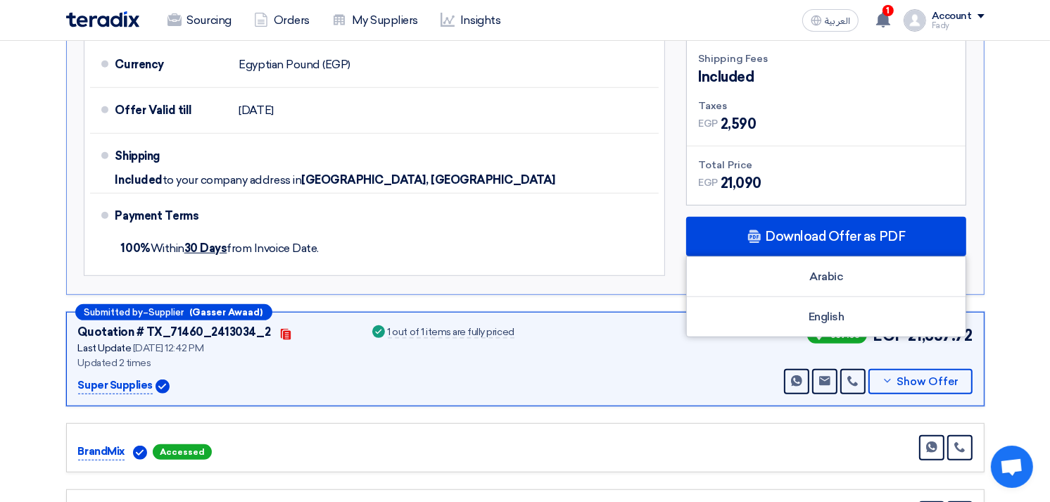
scroll to position [704, 0]
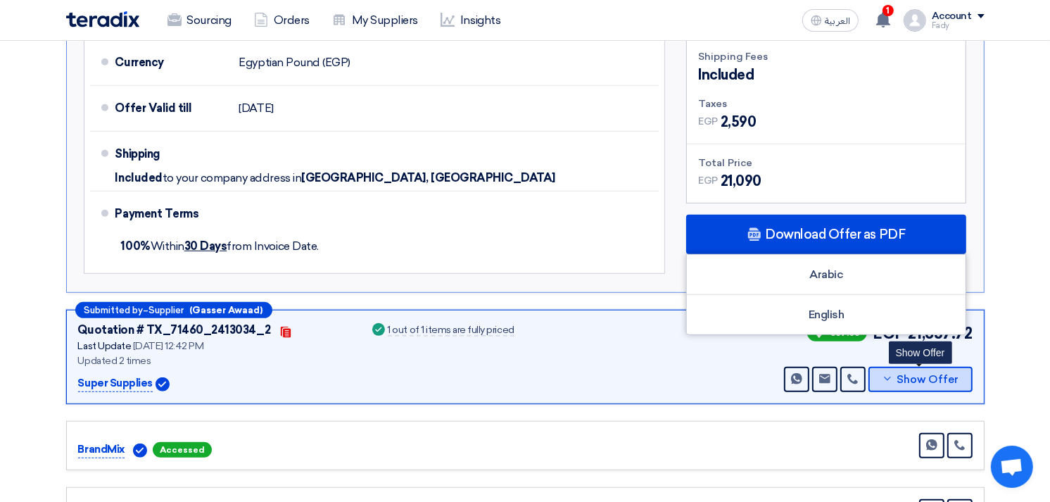
click at [912, 380] on span "Show Offer" at bounding box center [928, 379] width 62 height 11
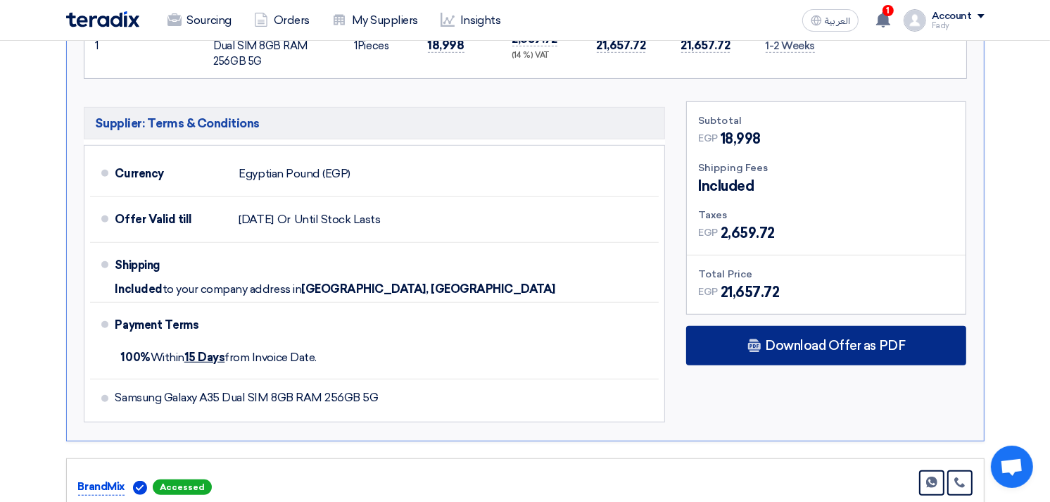
click at [850, 346] on span "Download Offer as PDF" at bounding box center [835, 345] width 140 height 13
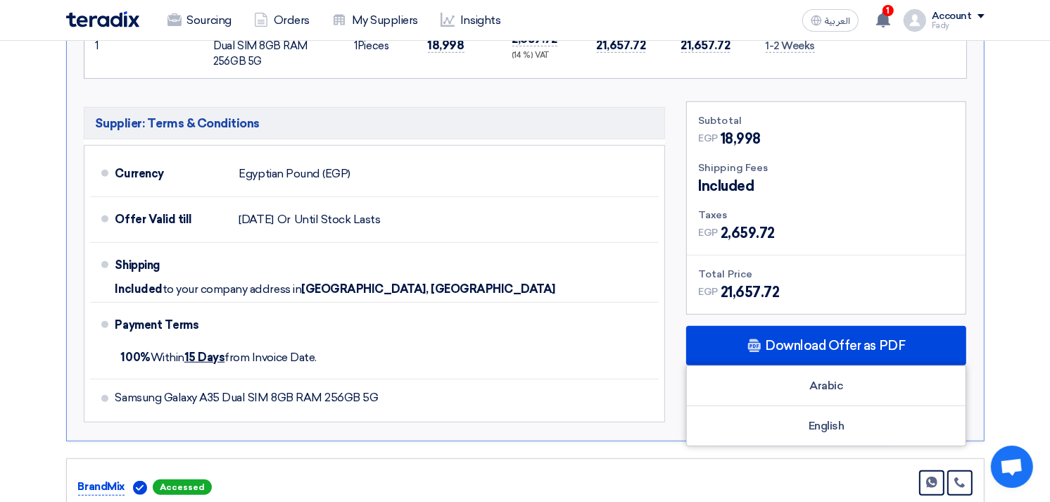
click at [827, 446] on div "Submitted by – Supplier (Fady Hesham) Quotation # TX_71460_2412565_1 Winner Con…" at bounding box center [526, 126] width 940 height 1040
click at [836, 420] on div "Subtotal EGP 18,998 Shipping Fees Included Taxes EGP EGP" at bounding box center [826, 265] width 301 height 328
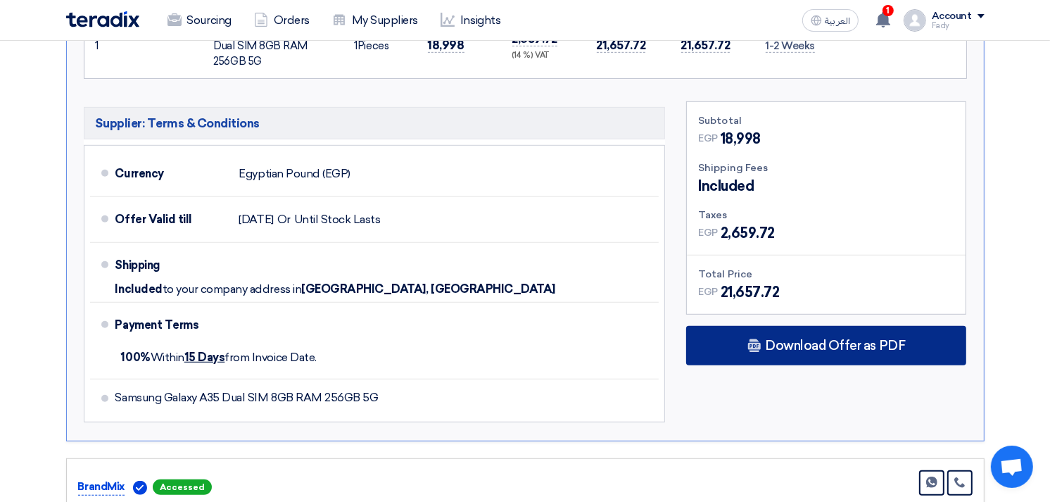
click at [834, 348] on span "Download Offer as PDF" at bounding box center [835, 345] width 140 height 13
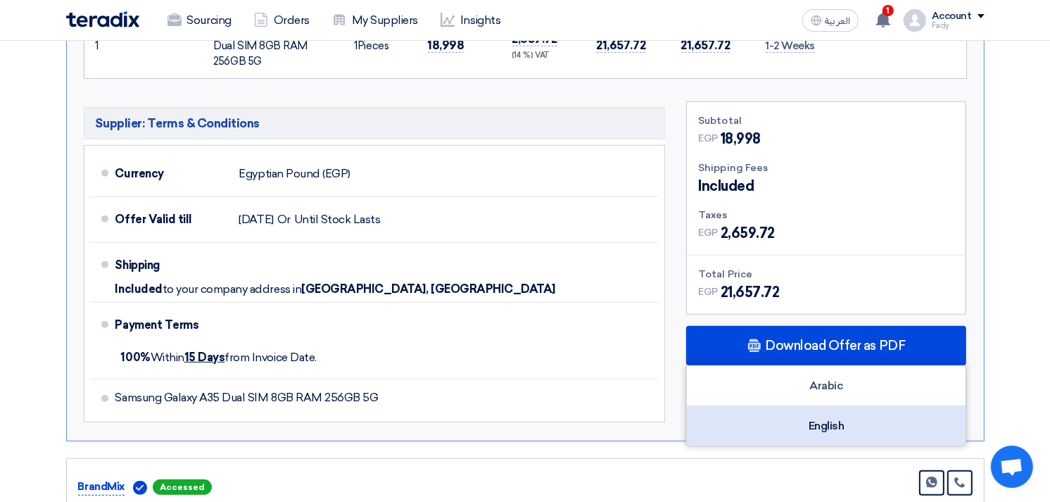
click at [840, 424] on div "English" at bounding box center [826, 425] width 279 height 39
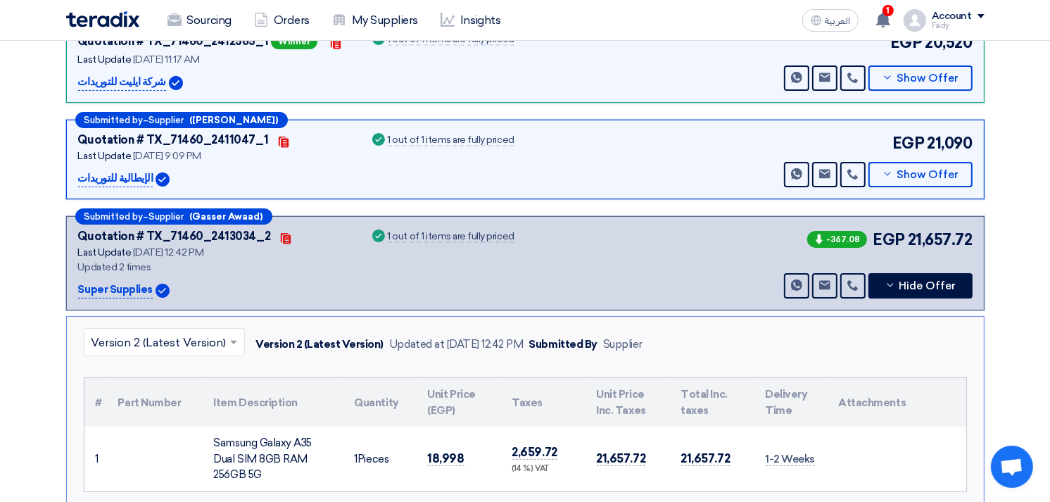
scroll to position [0, 0]
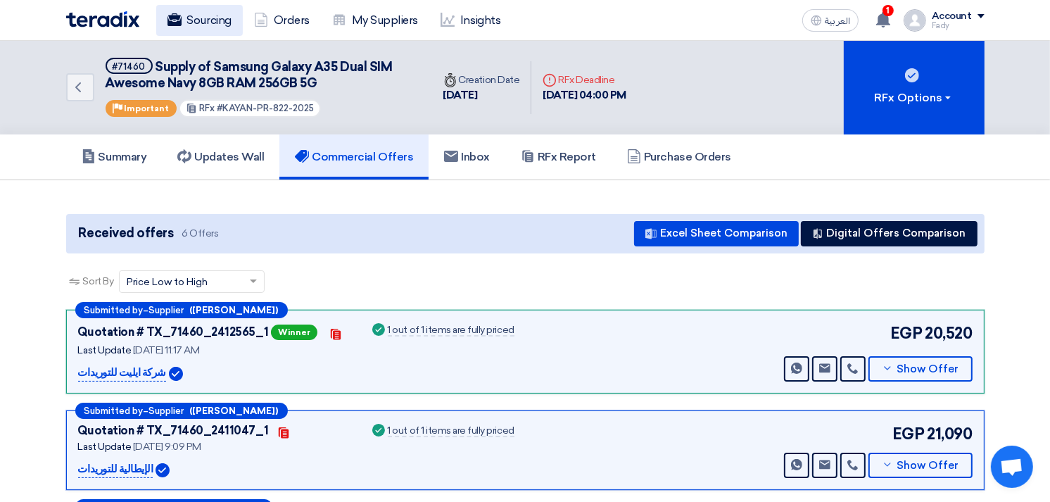
click at [198, 25] on link "Sourcing" at bounding box center [199, 20] width 87 height 31
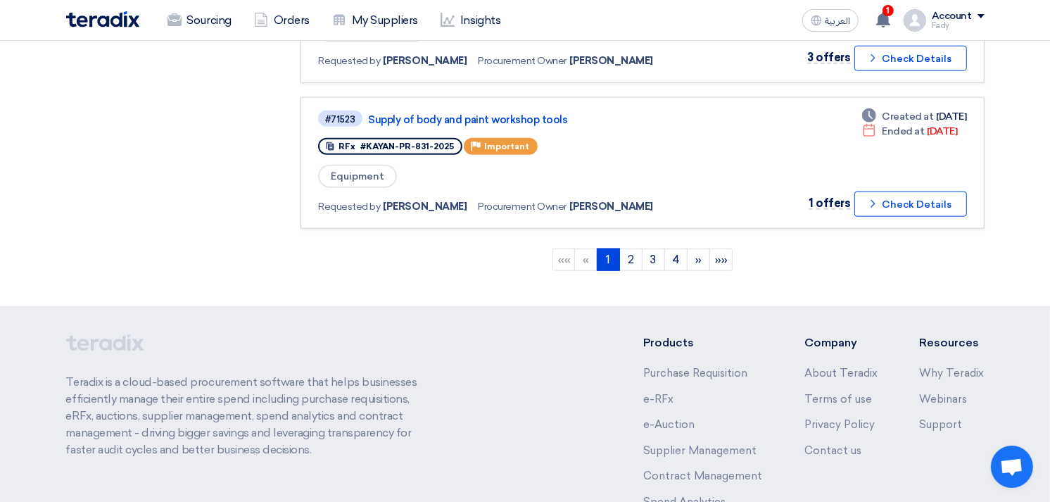
scroll to position [1487, 0]
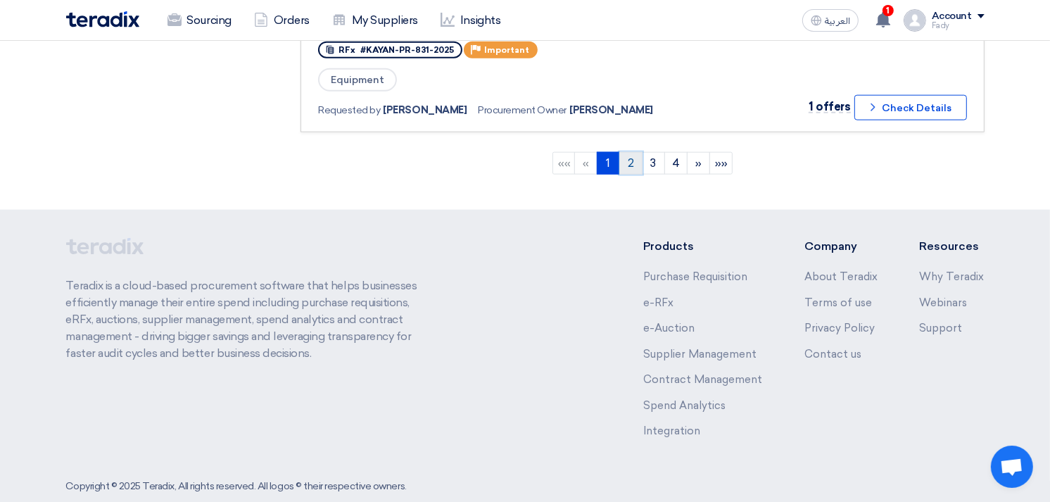
click at [636, 152] on link "2" at bounding box center [630, 163] width 23 height 23
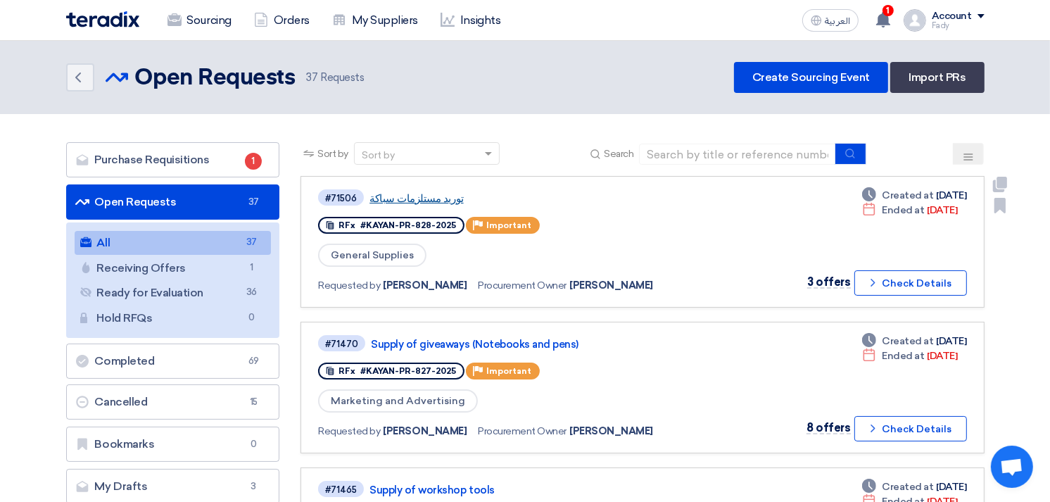
click at [410, 199] on link "توريد مستلزمات سباكة" at bounding box center [546, 198] width 352 height 13
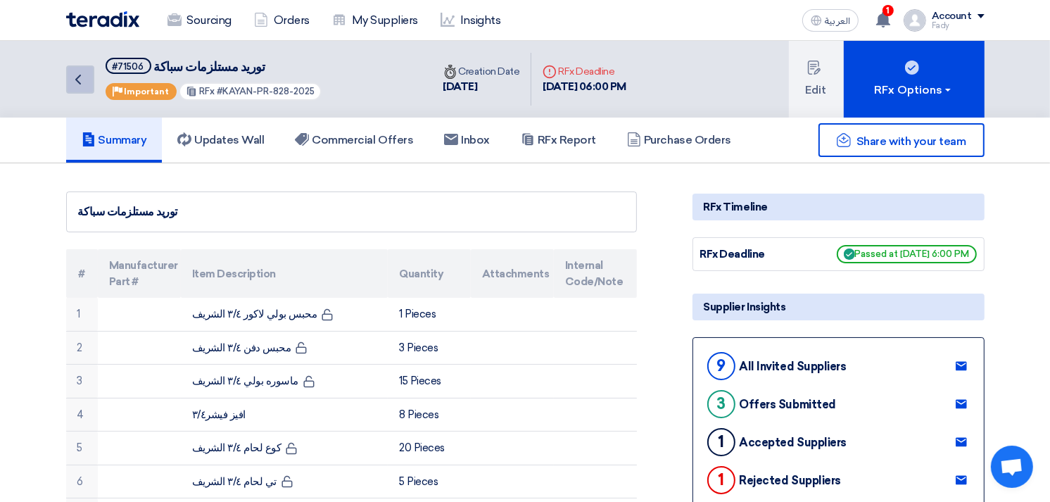
click at [82, 76] on icon "Back" at bounding box center [78, 79] width 17 height 17
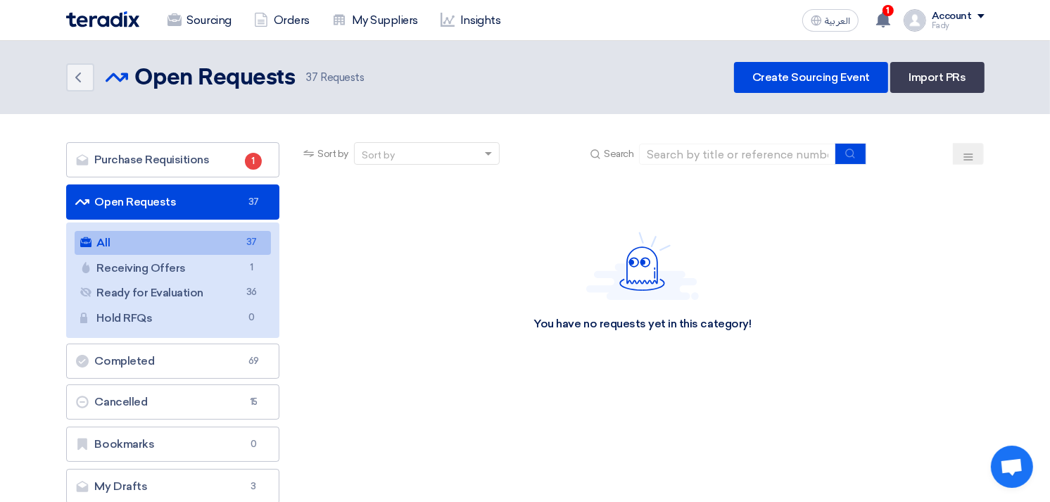
drag, startPoint x: 82, startPoint y: 76, endPoint x: 498, endPoint y: 300, distance: 472.4
click at [498, 300] on div "You have no requests yet in this category!" at bounding box center [643, 281] width 684 height 211
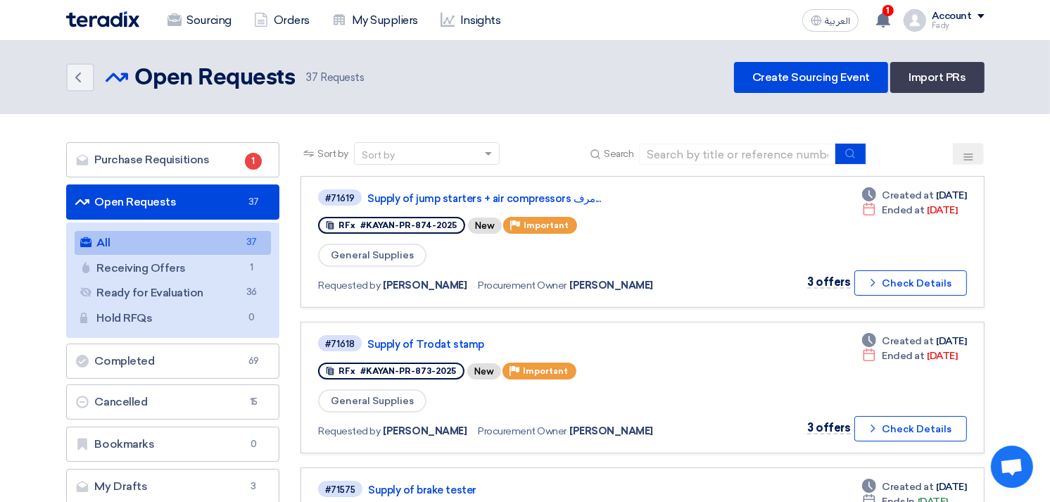
drag, startPoint x: 498, startPoint y: 300, endPoint x: 420, endPoint y: 310, distance: 78.8
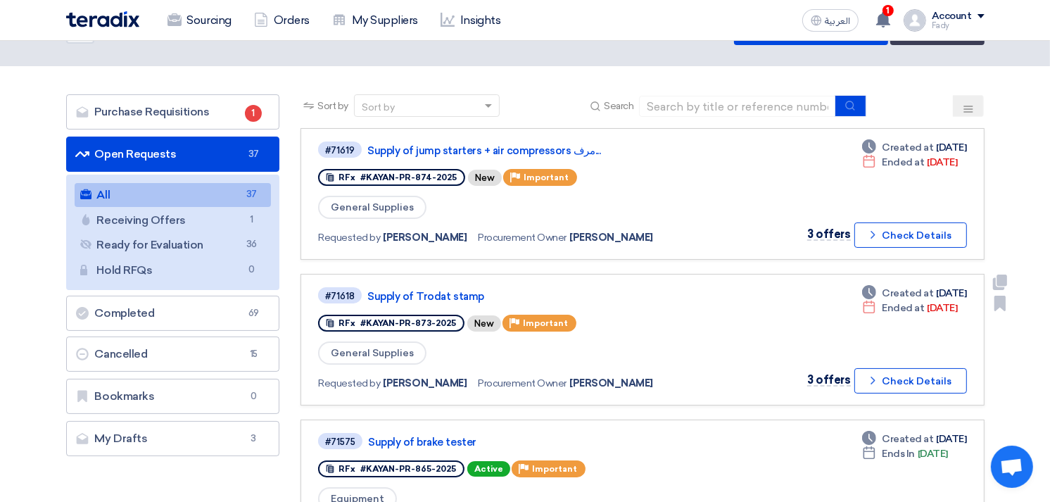
scroll to position [49, 0]
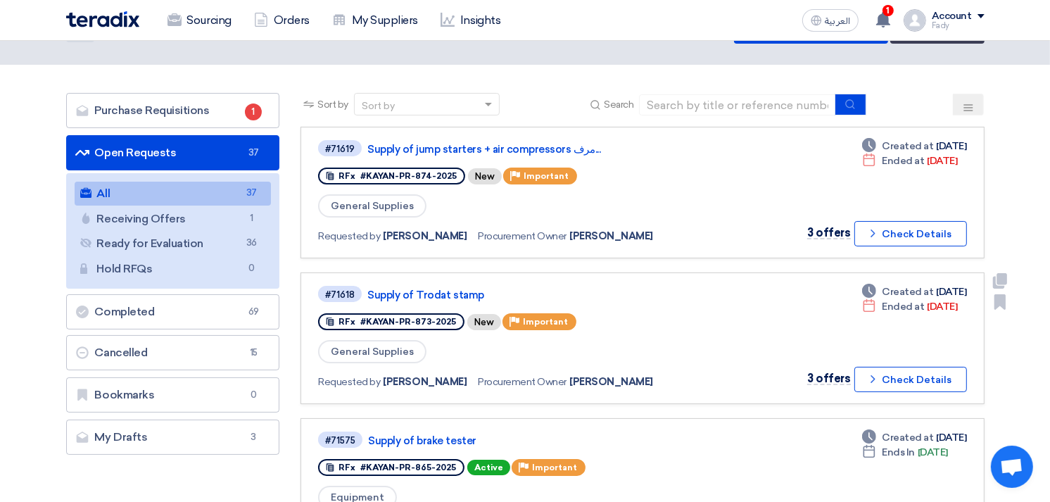
click at [423, 313] on div "RFx #KAYAN-PR-873-2025" at bounding box center [391, 321] width 146 height 17
click at [419, 434] on link "Supply of brake tester" at bounding box center [544, 440] width 352 height 13
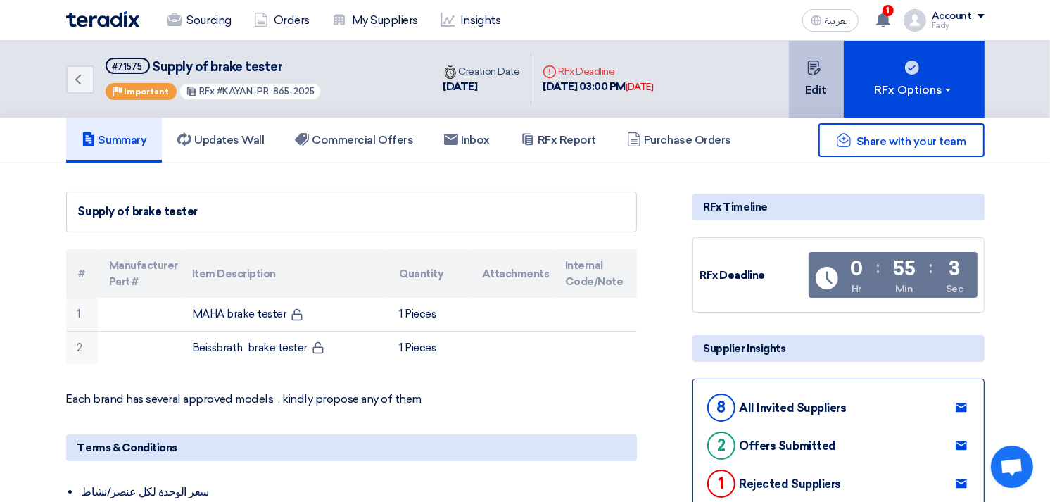
click at [825, 67] on button "Edit" at bounding box center [816, 79] width 55 height 77
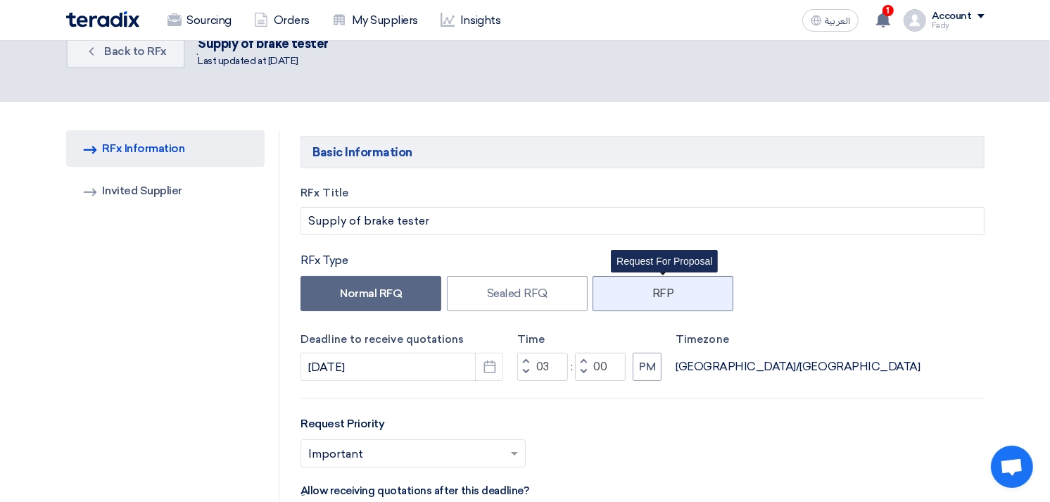
scroll to position [78, 0]
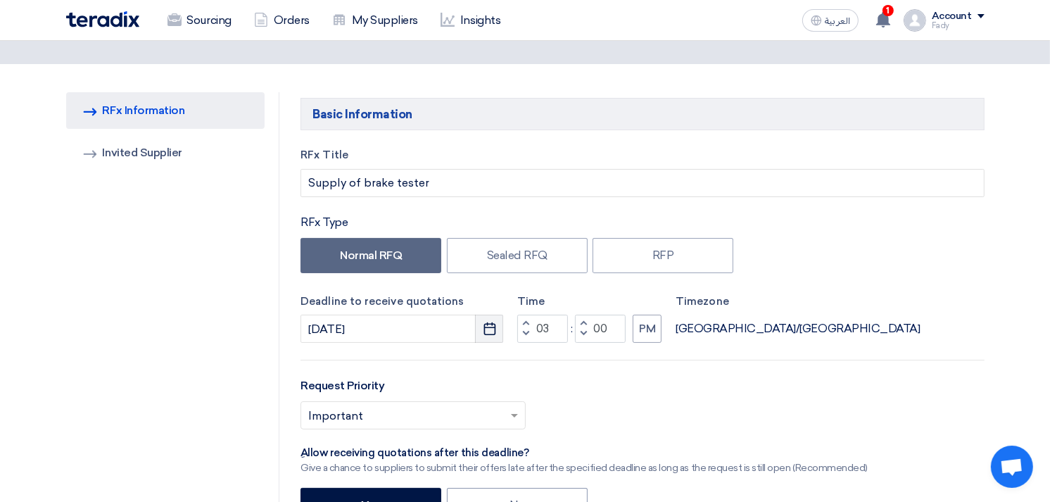
click at [490, 326] on icon "Pick a date" at bounding box center [490, 329] width 14 height 14
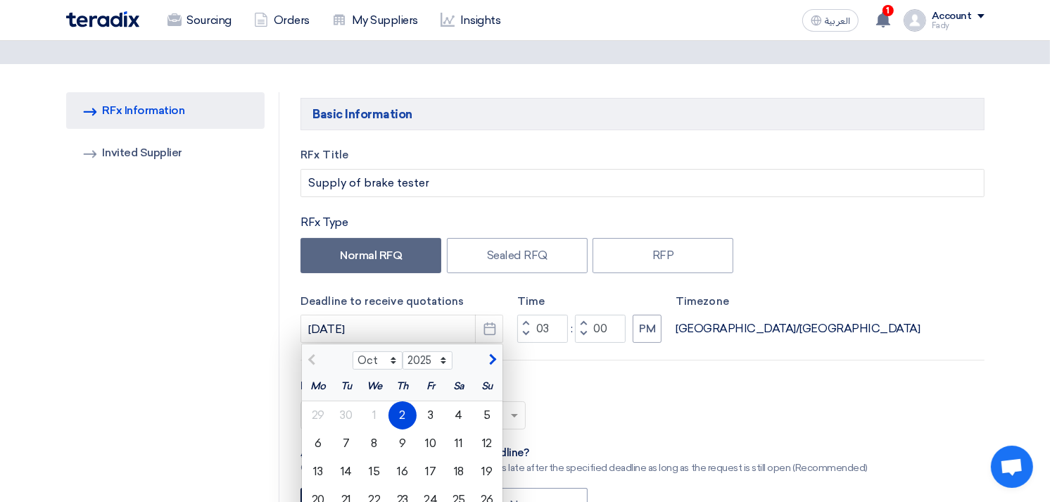
click at [405, 405] on div "2" at bounding box center [403, 415] width 28 height 28
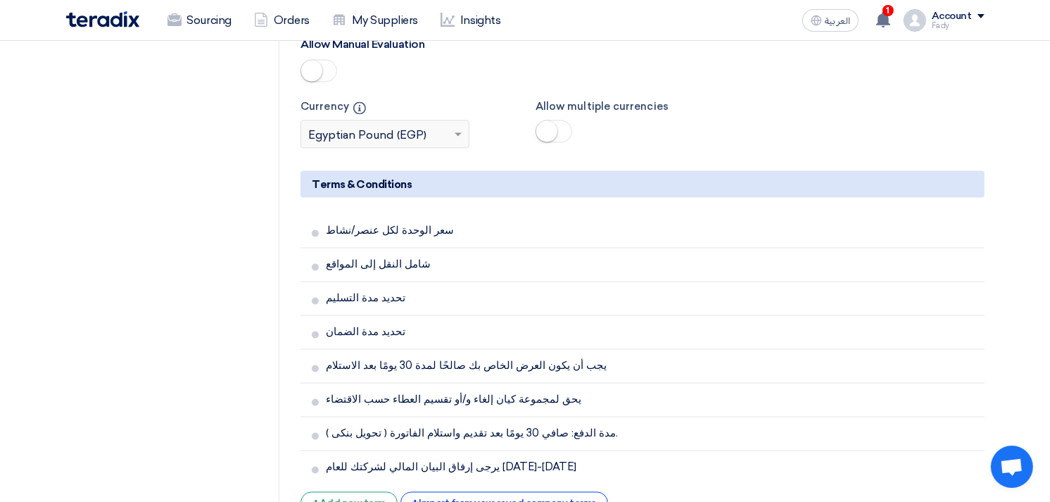
scroll to position [2502, 0]
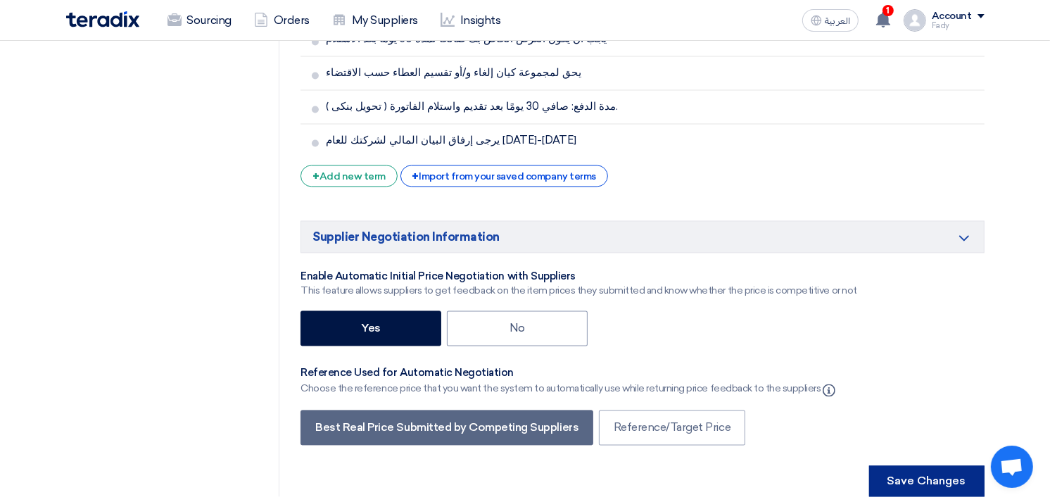
click at [943, 465] on button "Save Changes" at bounding box center [926, 480] width 115 height 31
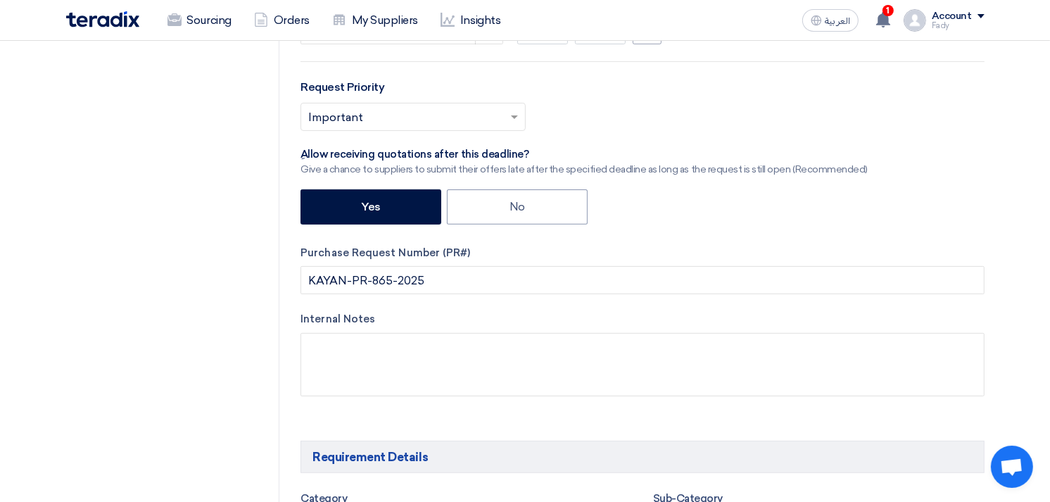
scroll to position [0, 0]
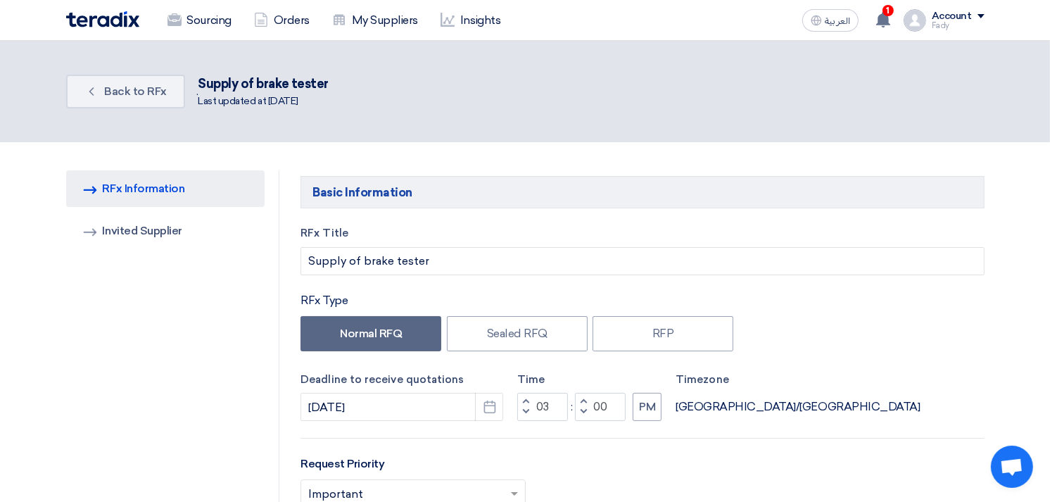
drag, startPoint x: 919, startPoint y: 361, endPoint x: 912, endPoint y: 408, distance: 47.7
click at [912, 408] on div "Deadline to receive quotations 10/2/2025 Pick a date Time Increment hours 03 De…" at bounding box center [643, 397] width 684 height 50
drag, startPoint x: 912, startPoint y: 409, endPoint x: 873, endPoint y: 451, distance: 57.3
click at [873, 451] on div "RFx Title Supply of brake tester RFx Type Normal RFQ Sealed RFQ RFP Deadline to…" at bounding box center [642, 509] width 705 height 569
click at [912, 361] on div "RFx Title Supply of brake tester RFx Type Normal RFQ Sealed RFQ RFP Deadline to…" at bounding box center [642, 509] width 705 height 569
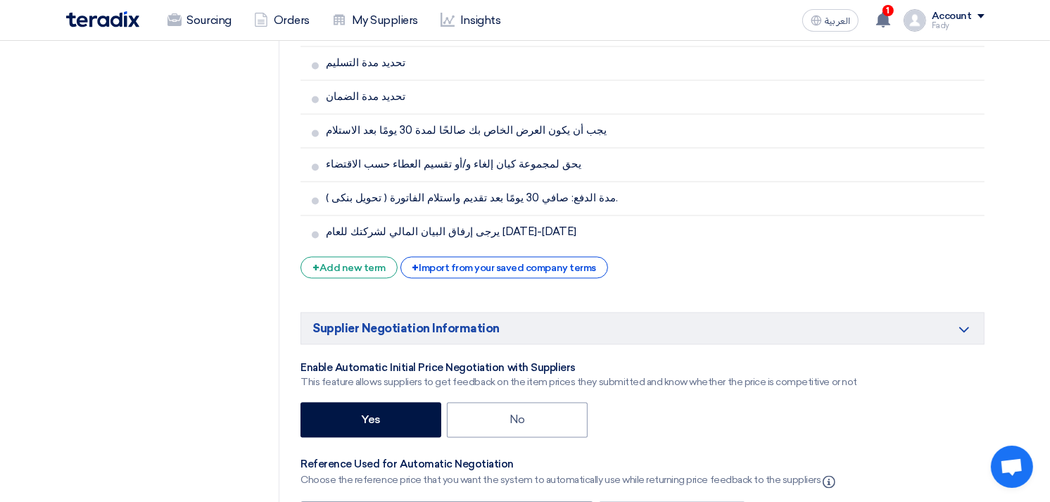
scroll to position [2737, 0]
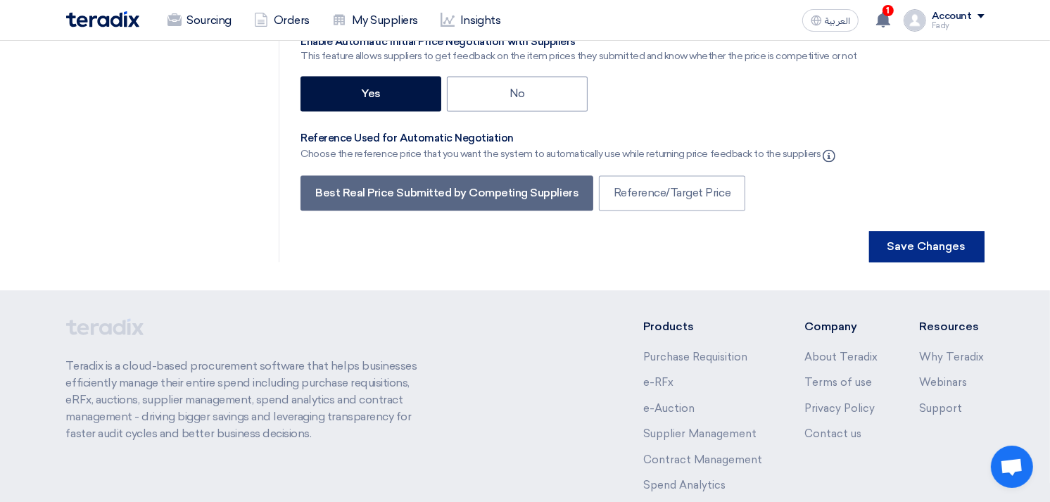
click at [917, 231] on button "Save Changes" at bounding box center [926, 246] width 115 height 31
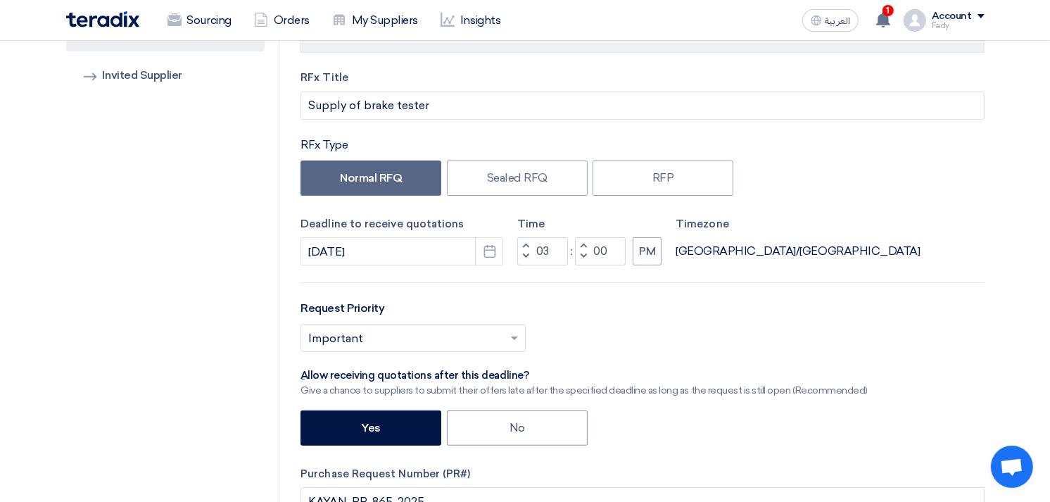
scroll to position [156, 0]
click at [925, 308] on div "Request Priority Select priority... × Important ×" at bounding box center [643, 330] width 684 height 63
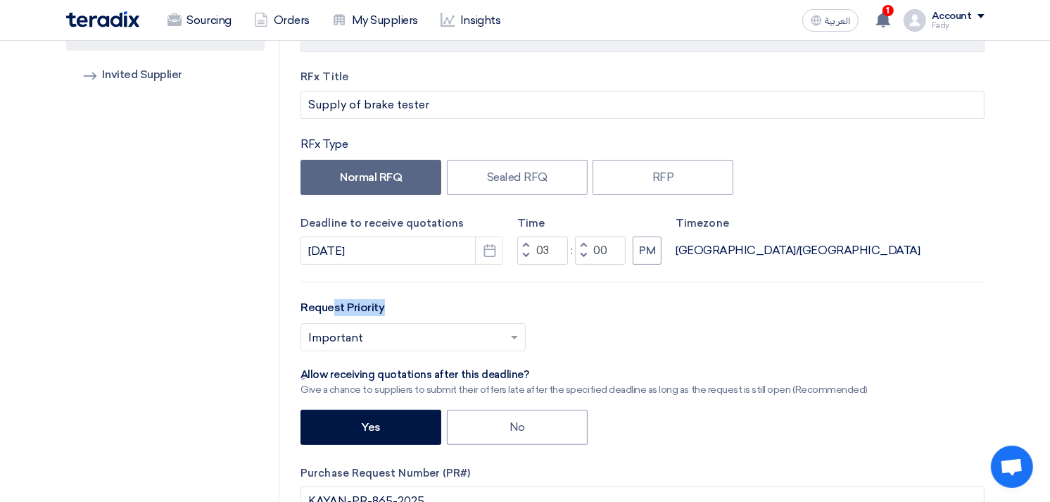
click at [925, 308] on div "Request Priority Select priority... × Important ×" at bounding box center [643, 330] width 684 height 63
drag, startPoint x: 925, startPoint y: 308, endPoint x: 986, endPoint y: 286, distance: 65.0
click at [985, 289] on div "RFx Title Supply of brake tester RFx Type Normal RFQ Sealed RFQ RFP Deadline to…" at bounding box center [642, 353] width 705 height 569
drag, startPoint x: 985, startPoint y: 272, endPoint x: 933, endPoint y: 228, distance: 68.5
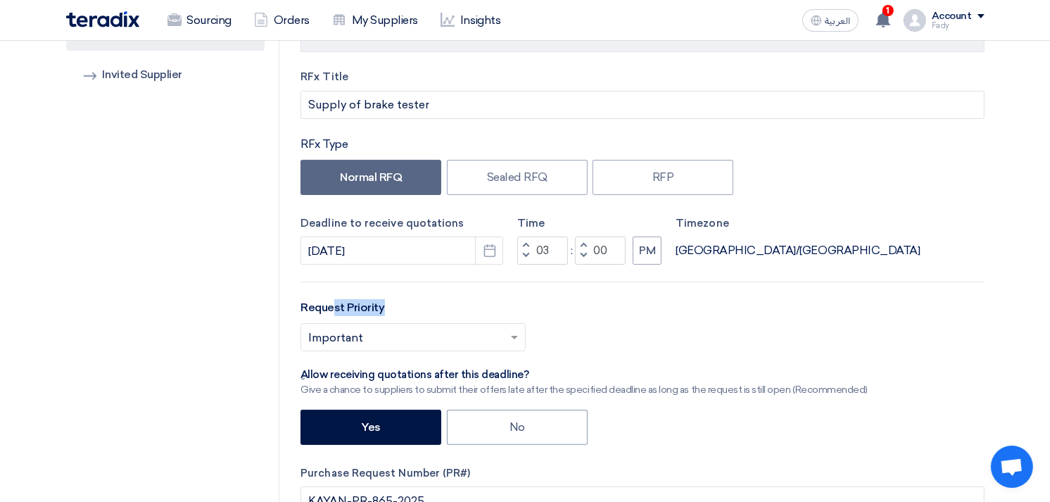
click at [943, 236] on div "RFx Title Supply of brake tester RFx Type Normal RFQ Sealed RFQ RFP Deadline to…" at bounding box center [642, 353] width 705 height 569
click at [910, 215] on div "Deadline to receive quotations 10/2/2025 Pick a date Time Increment hours 03 De…" at bounding box center [643, 240] width 684 height 50
drag, startPoint x: 910, startPoint y: 215, endPoint x: 1016, endPoint y: 172, distance: 114.4
click at [885, 13] on use at bounding box center [883, 19] width 14 height 15
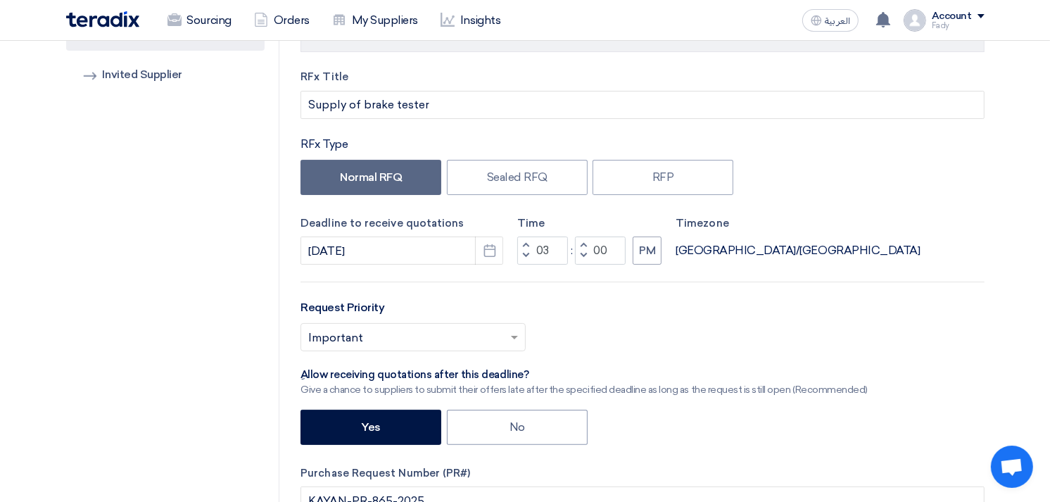
scroll to position [0, 0]
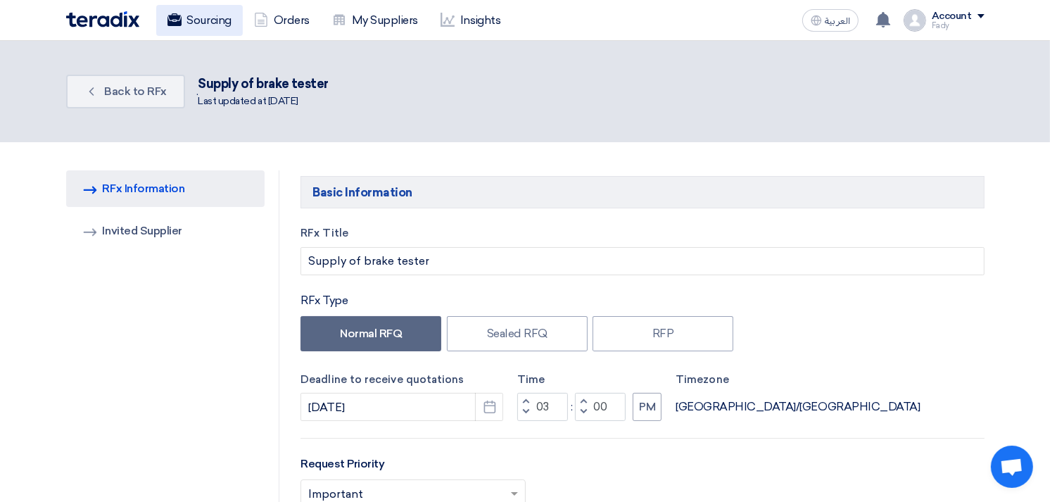
click at [184, 19] on link "Sourcing" at bounding box center [199, 20] width 87 height 31
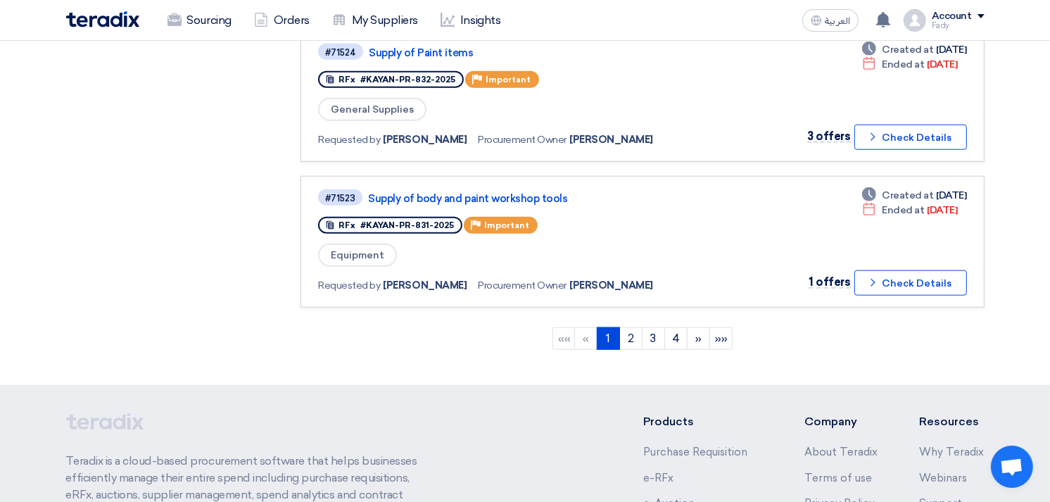
scroll to position [1329, 0]
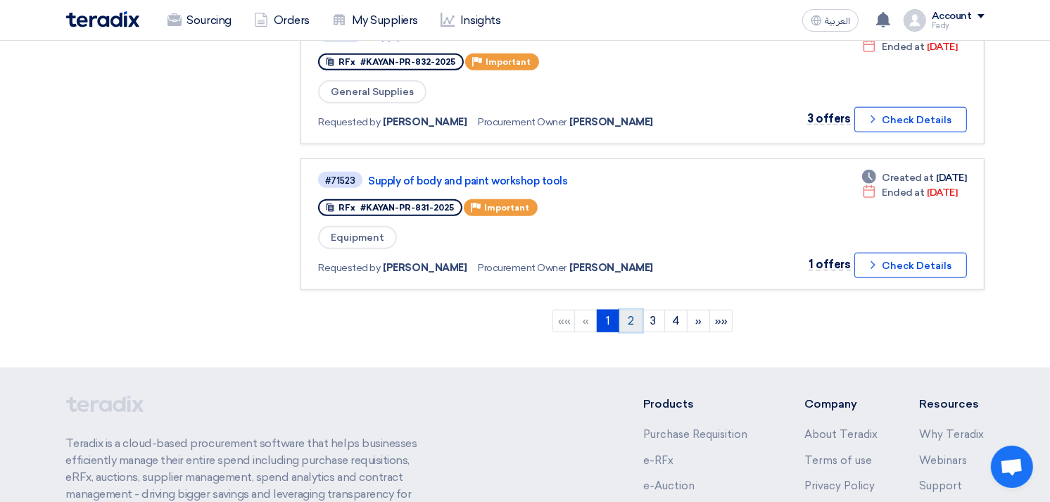
click at [632, 310] on link "2" at bounding box center [630, 321] width 23 height 23
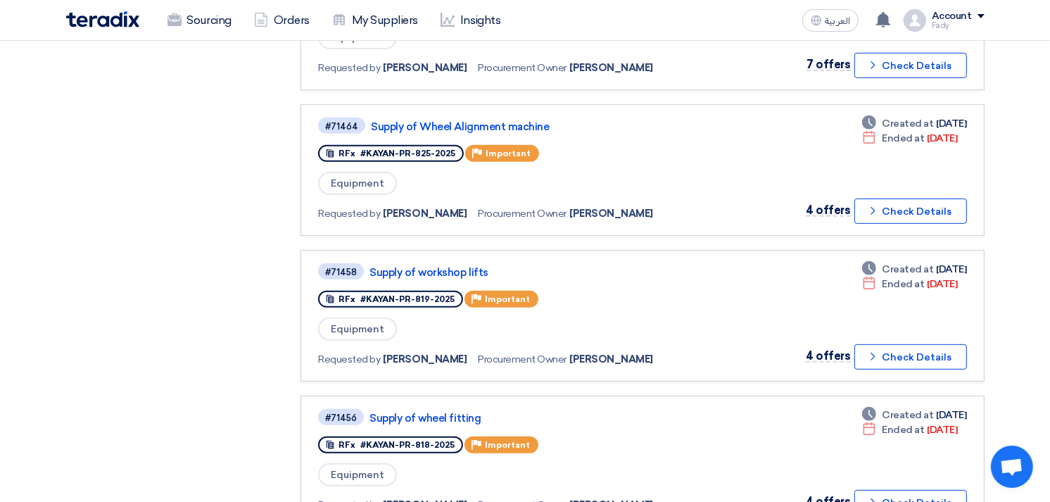
scroll to position [547, 0]
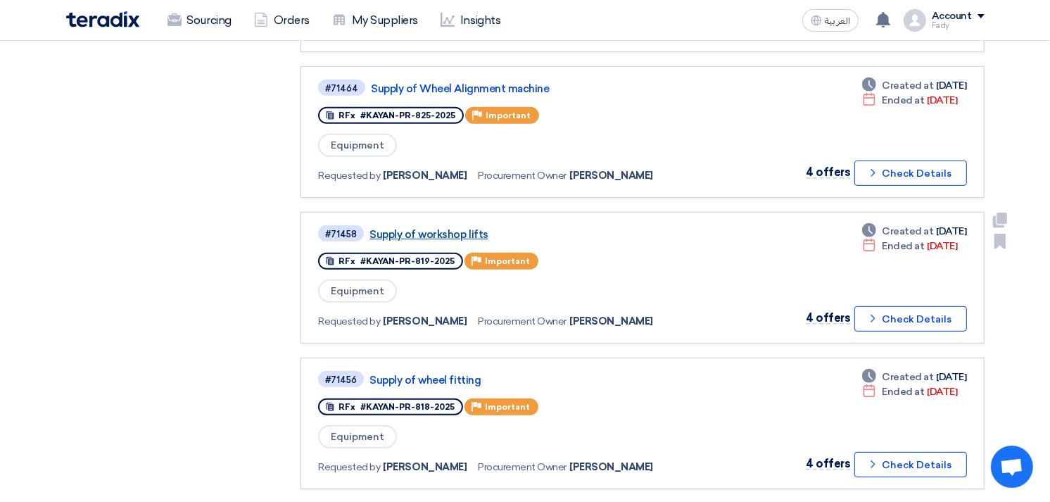
click at [445, 228] on link "Supply of workshop lifts" at bounding box center [546, 234] width 352 height 13
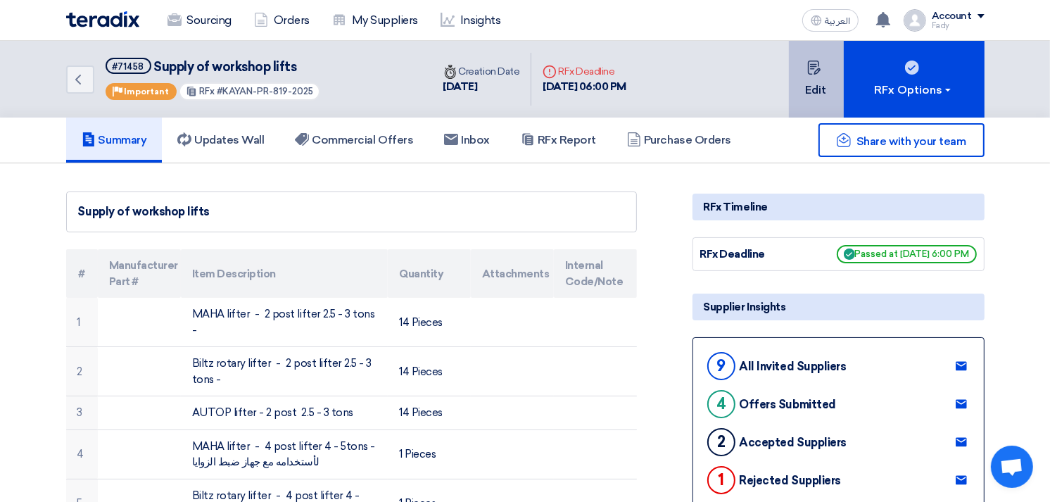
click at [806, 80] on button "Edit" at bounding box center [816, 79] width 55 height 77
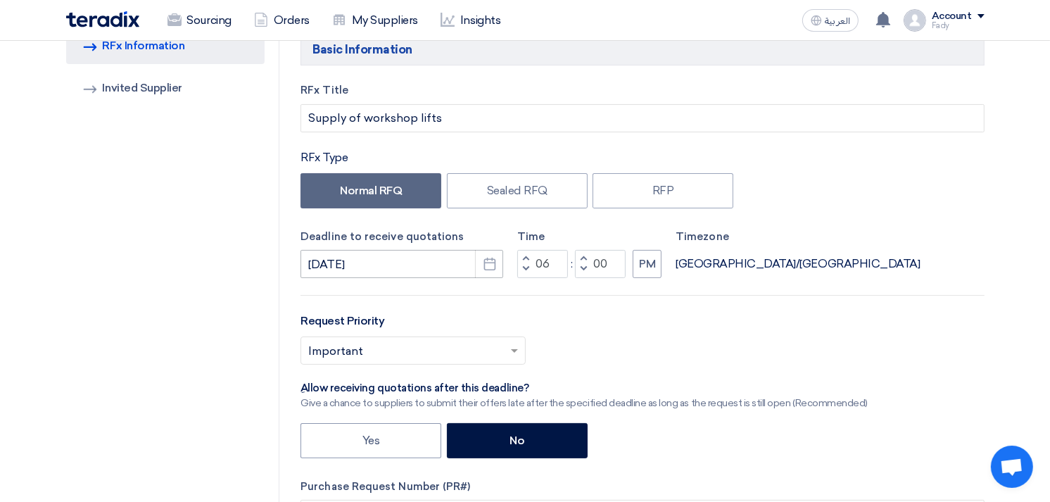
scroll to position [156, 0]
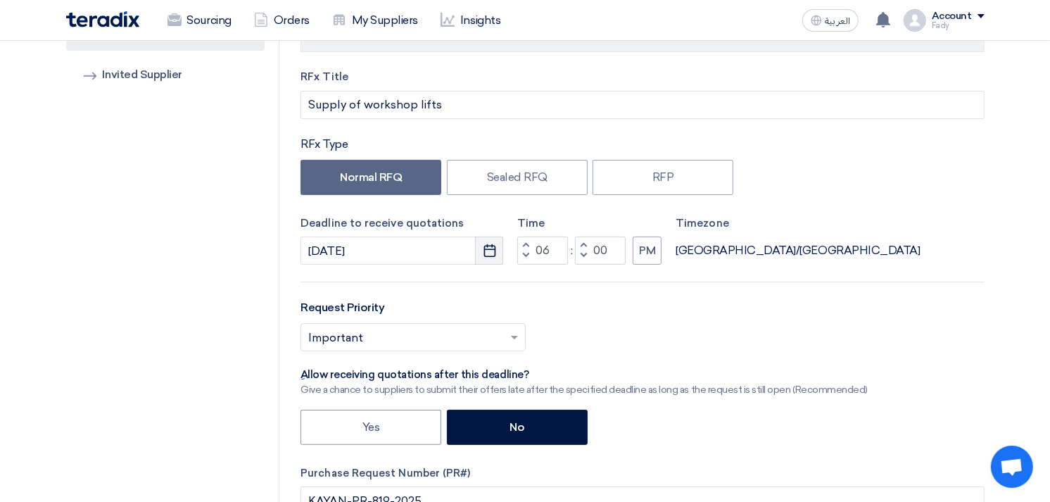
click at [481, 248] on button "Pick a date" at bounding box center [489, 251] width 28 height 28
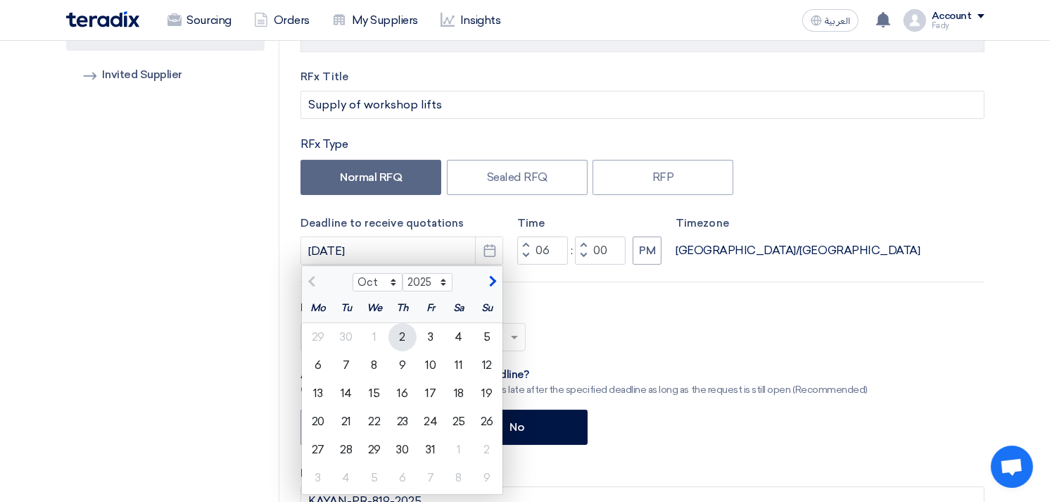
click at [403, 328] on div "2" at bounding box center [403, 337] width 28 height 28
type input "10/2/2025"
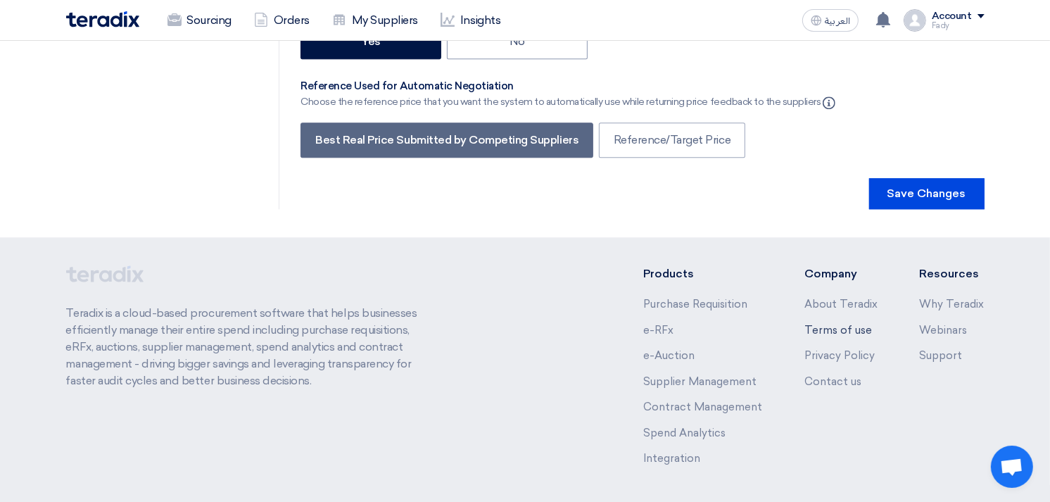
scroll to position [3286, 0]
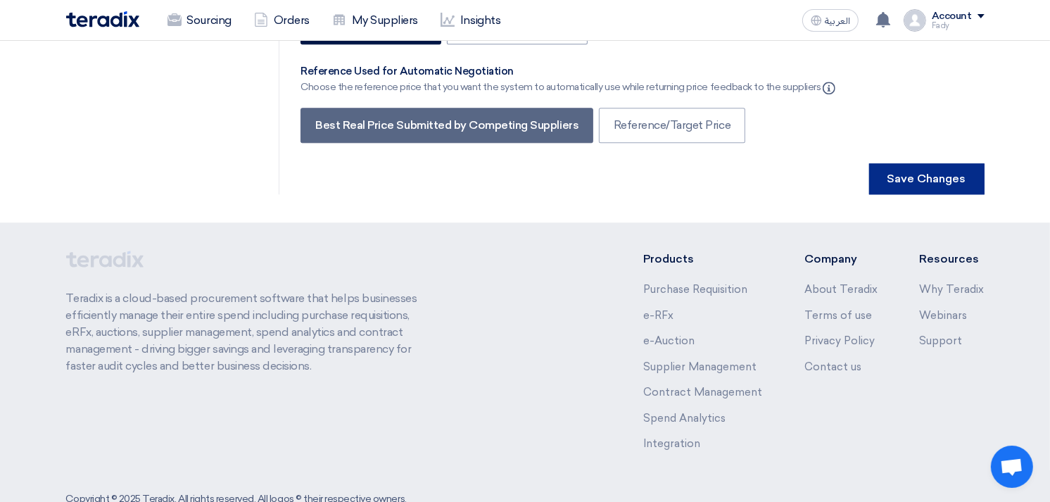
click at [945, 163] on button "Save Changes" at bounding box center [926, 178] width 115 height 31
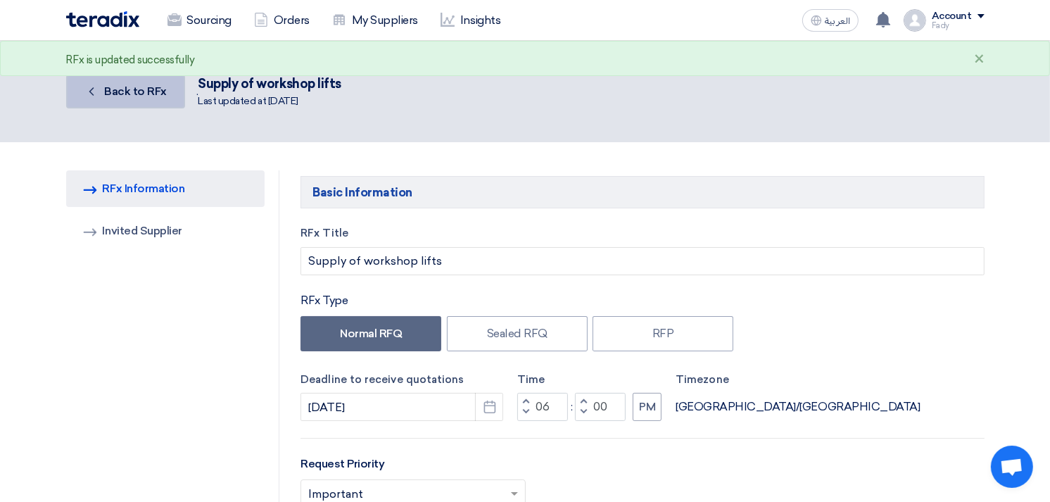
click at [158, 85] on span "Back to RFx" at bounding box center [135, 90] width 63 height 13
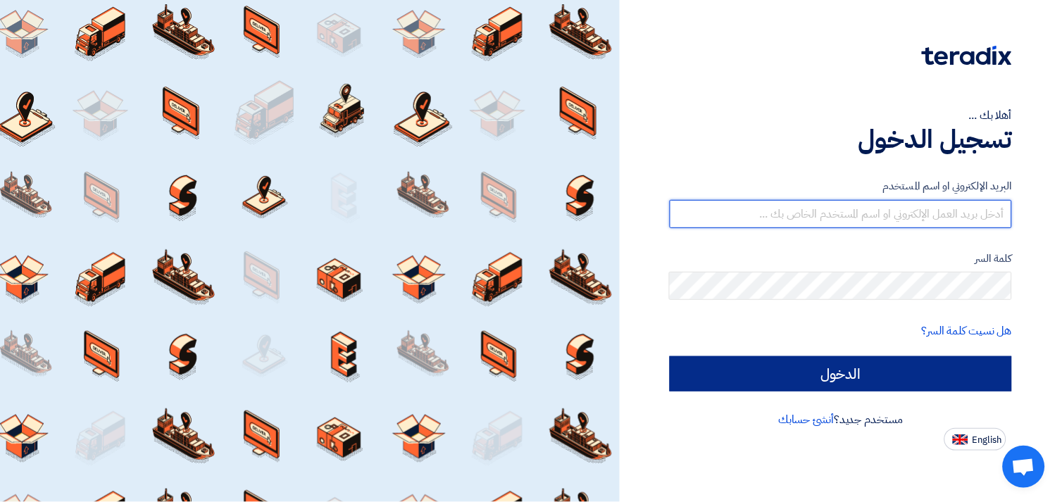
type input "[EMAIL_ADDRESS][DOMAIN_NAME]"
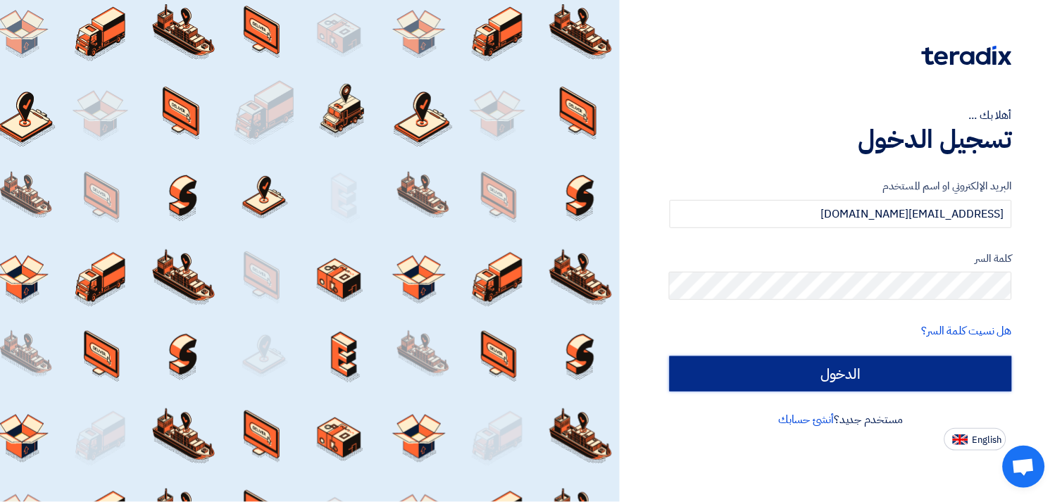
click at [857, 365] on input "الدخول" at bounding box center [840, 373] width 342 height 35
type input "Sign in"
